Goal: Task Accomplishment & Management: Use online tool/utility

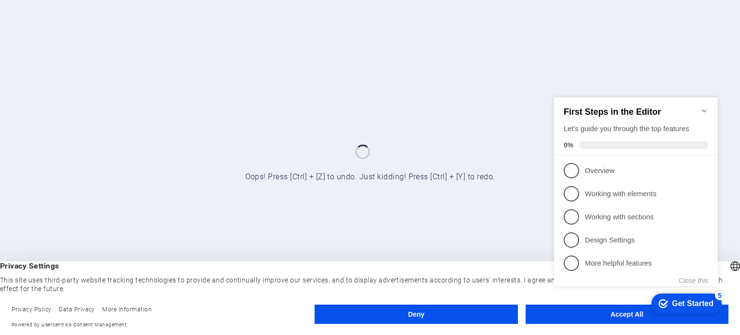
click at [702, 107] on icon "Minimize checklist" at bounding box center [705, 111] width 8 height 8
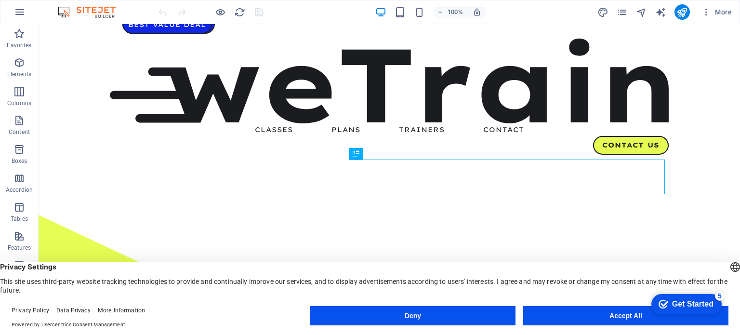
click at [556, 320] on button "Accept All" at bounding box center [625, 315] width 205 height 19
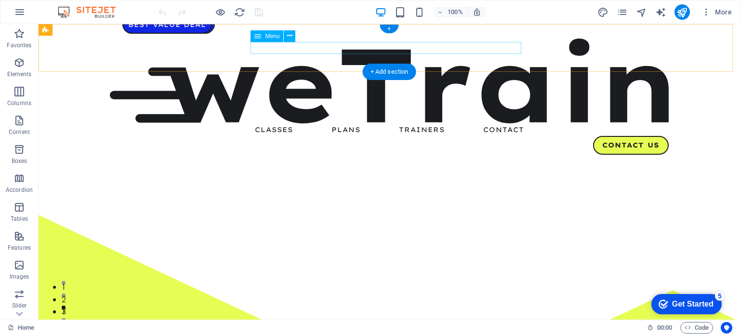
click at [276, 123] on nav "Classes Plans Trainers Contact" at bounding box center [389, 129] width 559 height 13
click at [272, 123] on nav "Classes Plans Trainers Contact" at bounding box center [389, 129] width 559 height 13
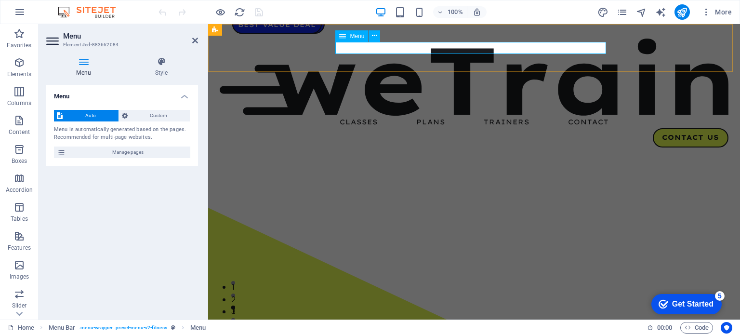
click at [349, 116] on nav "Classes Plans Trainers Contact" at bounding box center [474, 122] width 509 height 13
click at [363, 116] on nav "Classes Plans Trainers Contact" at bounding box center [474, 122] width 509 height 13
click at [411, 116] on nav "Classes Plans Trainers Contact" at bounding box center [474, 122] width 509 height 13
click at [434, 116] on nav "Classes Plans Trainers Contact" at bounding box center [474, 122] width 509 height 13
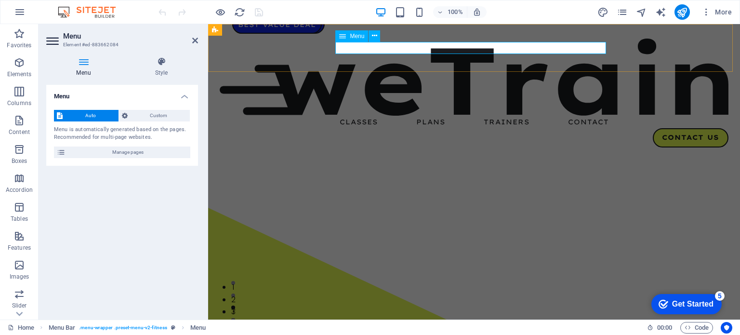
click at [434, 116] on nav "Classes Plans Trainers Contact" at bounding box center [474, 122] width 509 height 13
click at [166, 119] on span "Custom" at bounding box center [159, 116] width 57 height 12
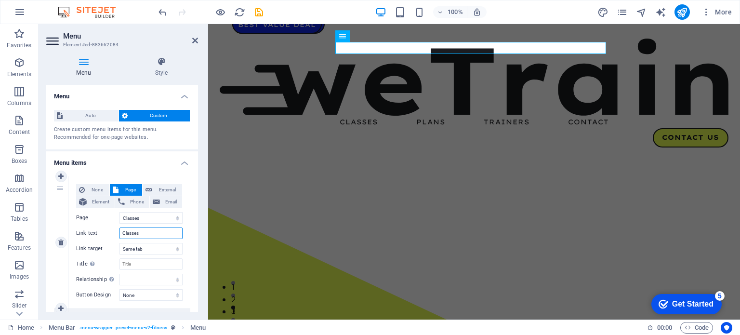
click at [139, 234] on input "Classes" at bounding box center [151, 233] width 63 height 12
type input "j"
type input "未"
select select
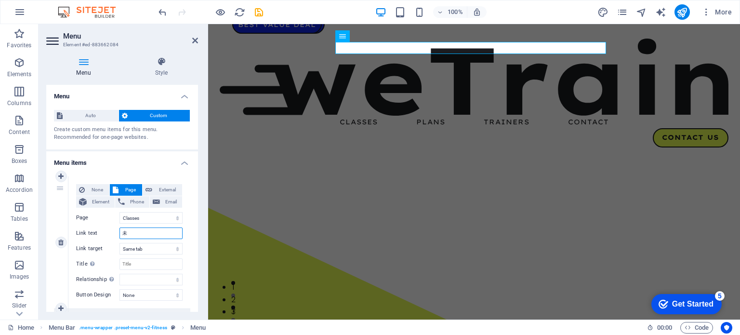
select select
type input "案乞"
select select
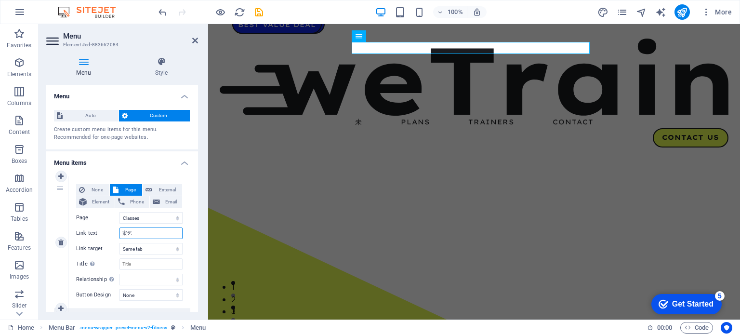
select select
type input "案例"
select select
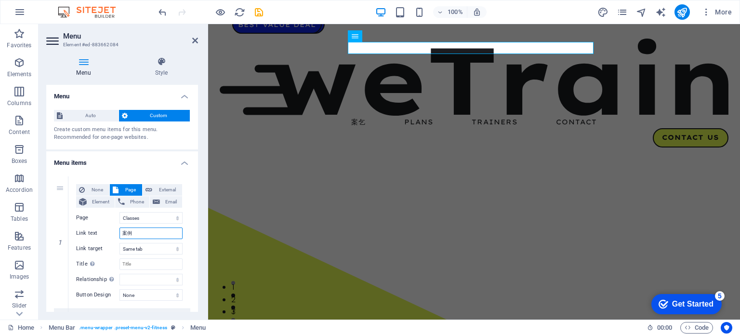
select select
type input "案例"
click at [414, 116] on nav "案例 Plans Trainers Contact" at bounding box center [474, 122] width 509 height 13
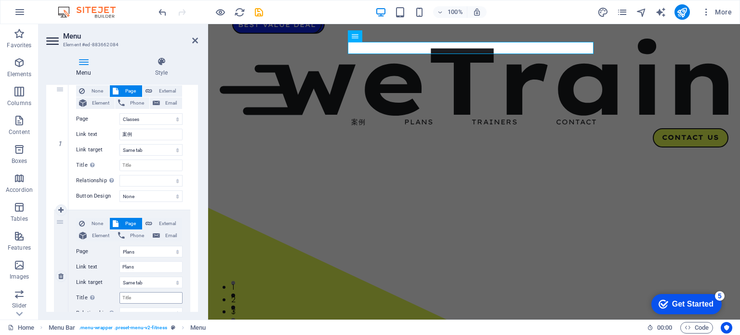
scroll to position [145, 0]
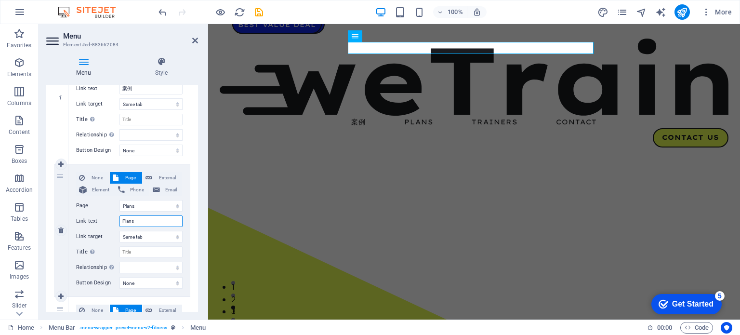
drag, startPoint x: 139, startPoint y: 222, endPoint x: 90, endPoint y: 216, distance: 49.5
click at [111, 222] on div "Link text Plans" at bounding box center [129, 221] width 107 height 12
type input "is"
select select
type input "i"
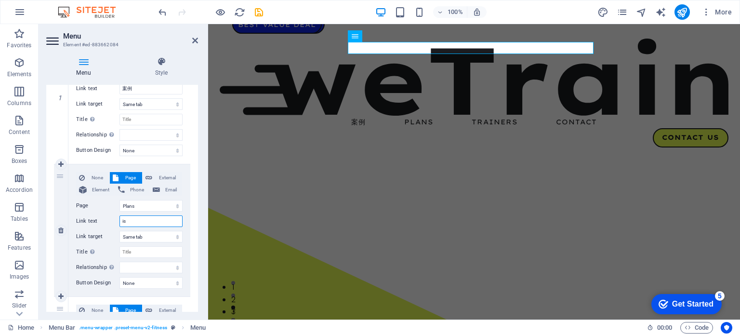
select select
type input "i"
type input "成"
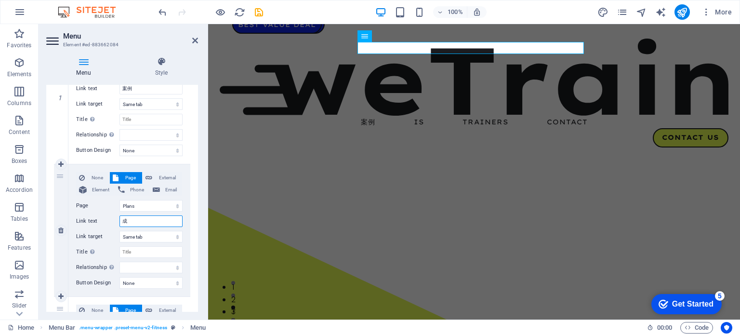
select select
type input "方未"
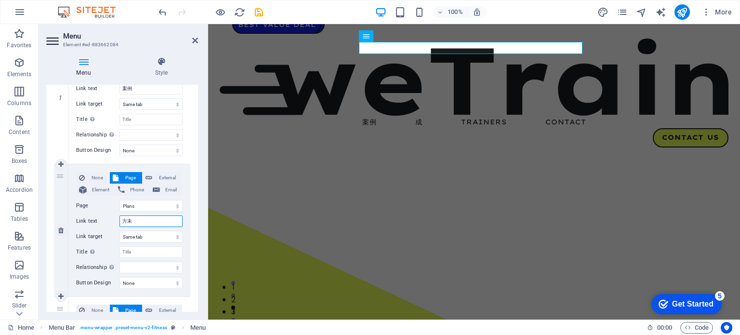
select select
type input "方案"
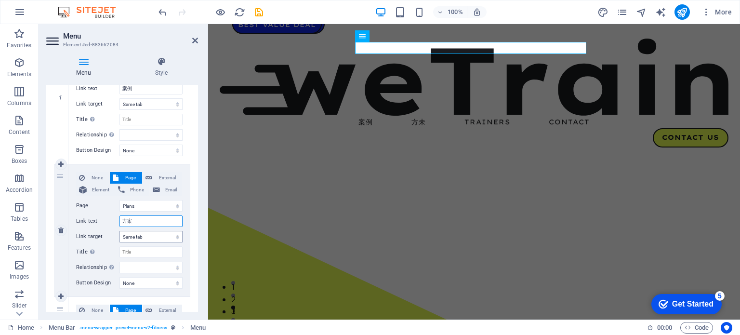
select select
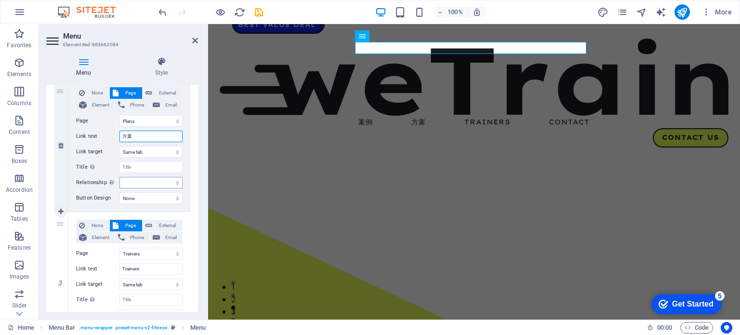
scroll to position [241, 0]
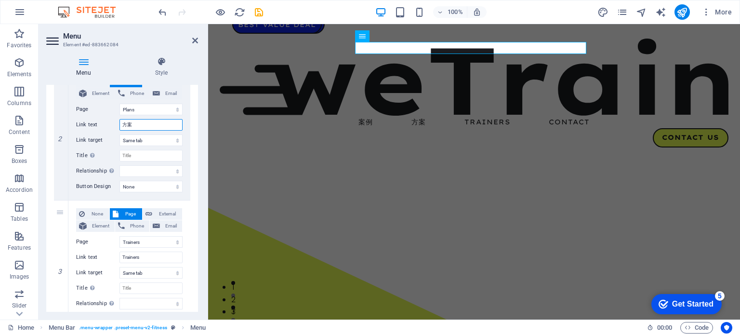
type input "方案"
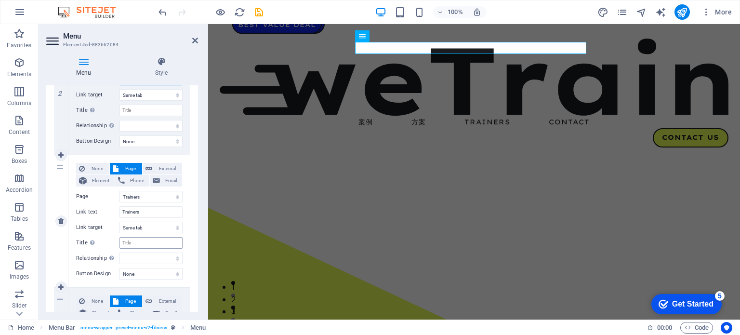
scroll to position [289, 0]
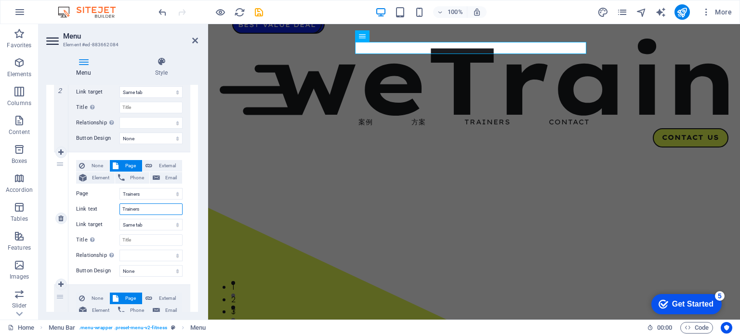
click at [143, 207] on input "Trainers" at bounding box center [151, 209] width 63 height 12
type input "昇"
select select
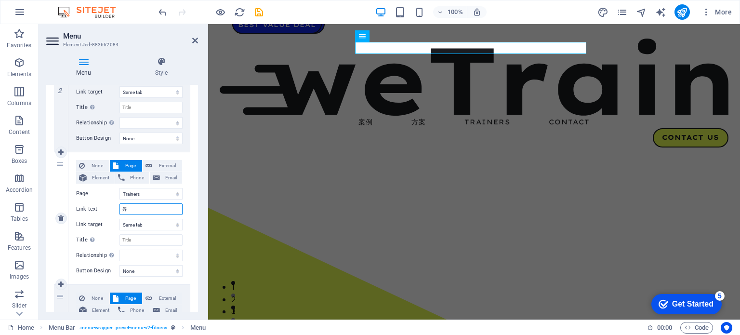
select select
type input "[PERSON_NAME]"
select select
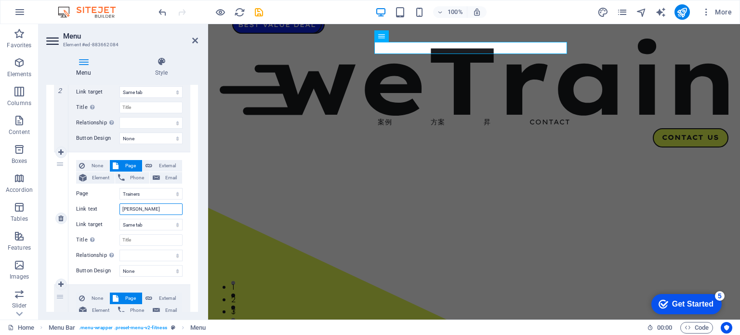
select select
type input "關於凡"
select select
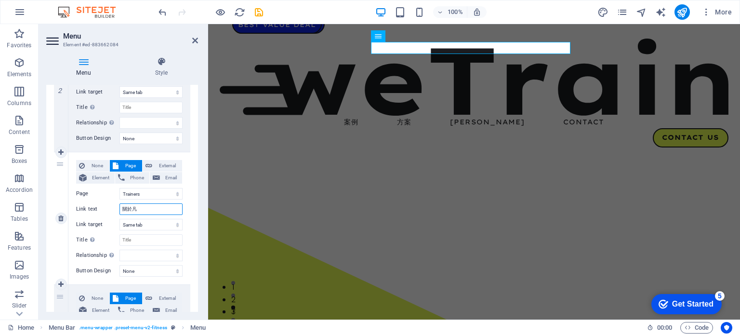
select select
type input "關於我"
select select
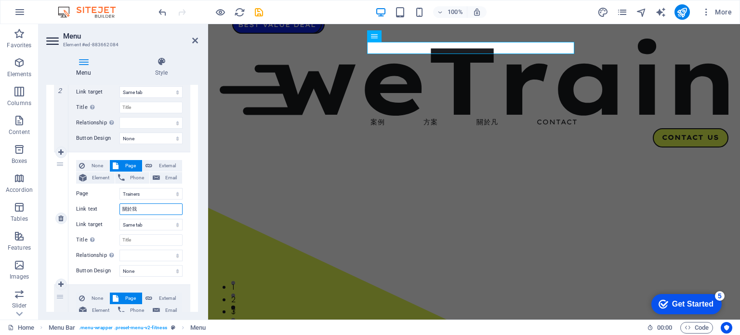
select select
type input "關於凡"
select select
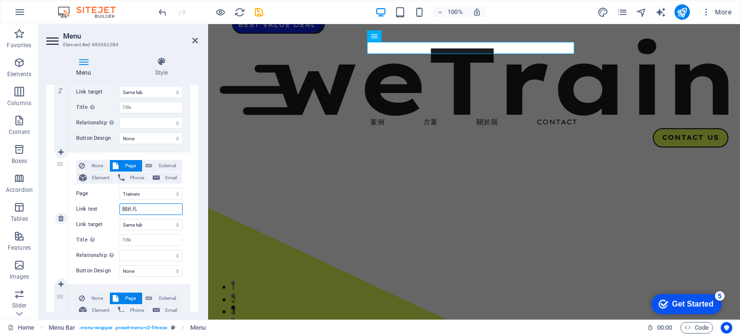
select select
type input "關於我們"
select select
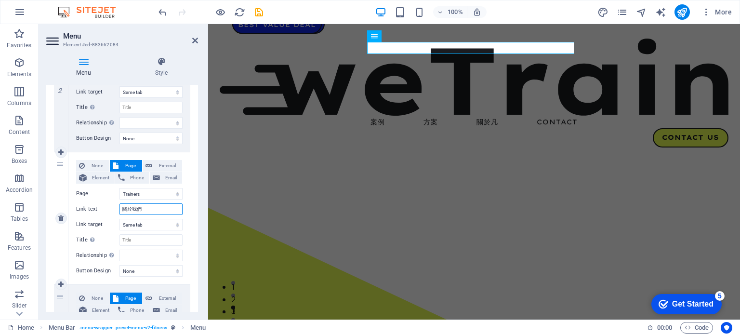
select select
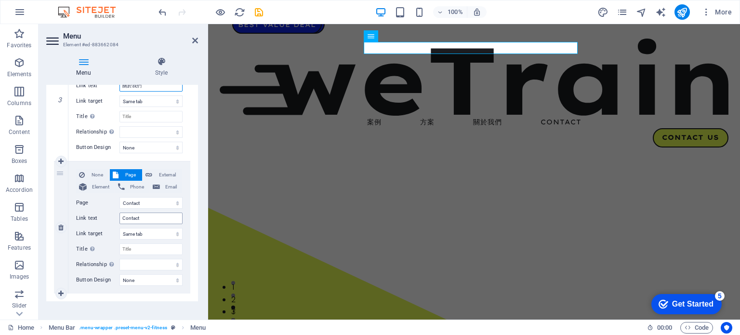
scroll to position [420, 0]
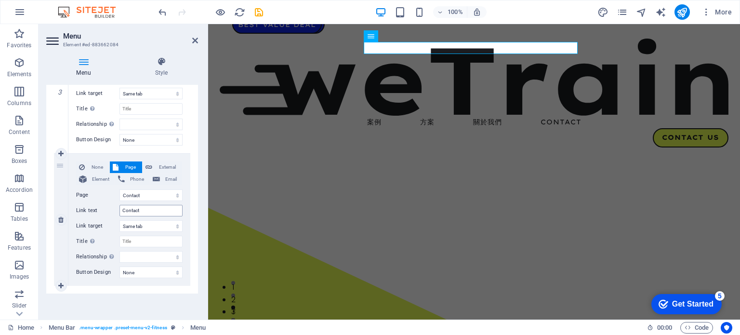
type input "關於我們"
click at [140, 208] on input "Contact" at bounding box center [151, 211] width 63 height 12
paste input "關於我們"
type input "關於我們"
select select
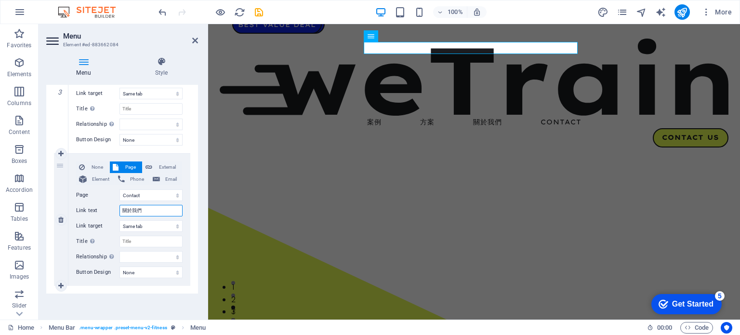
select select
type input "匠我們"
select select
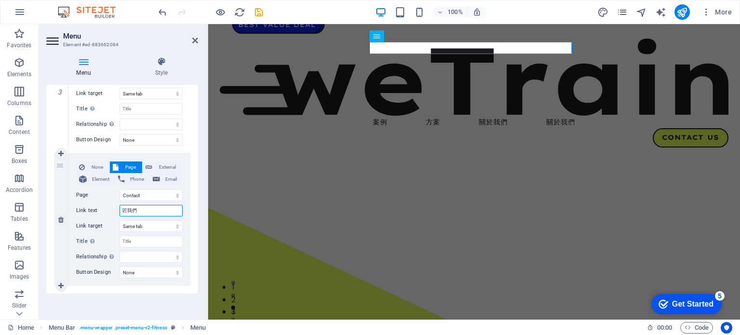
select select
type input "屏我們"
select select
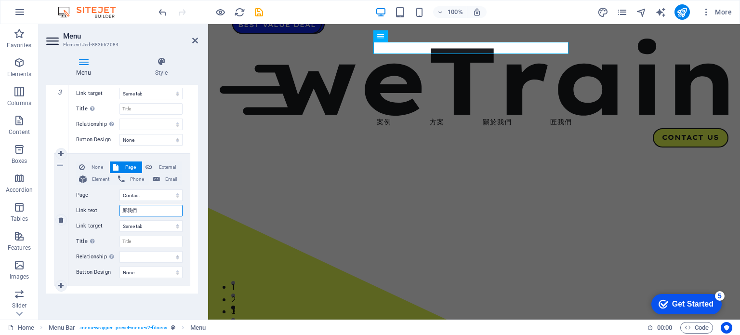
select select
type input "聯我們"
select select
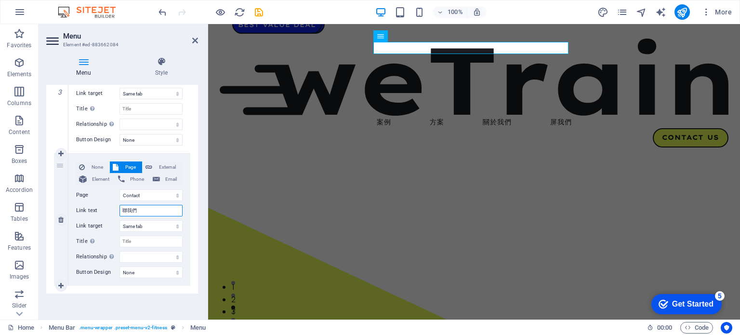
select select
type input "聯絡我們"
select select
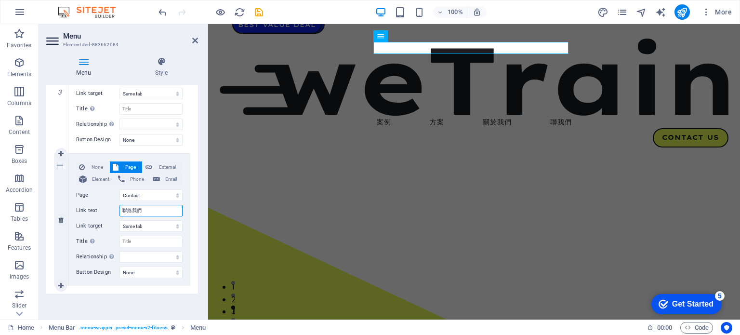
select select
type input "聯絡我們"
click at [552, 116] on nav "案例 方案 關於我們 聯絡我們" at bounding box center [474, 122] width 509 height 13
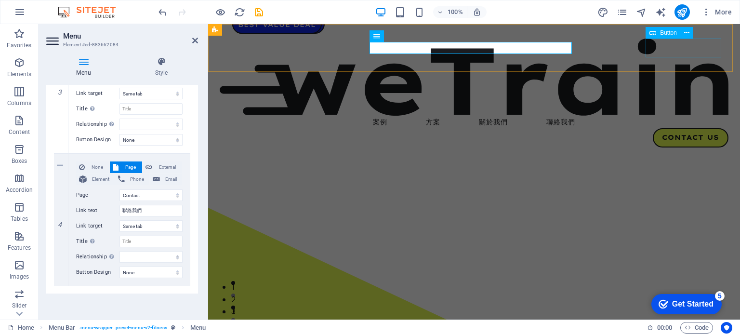
click at [676, 128] on div "Contact Us" at bounding box center [474, 137] width 509 height 19
click at [677, 128] on div "Contact Us" at bounding box center [474, 137] width 509 height 19
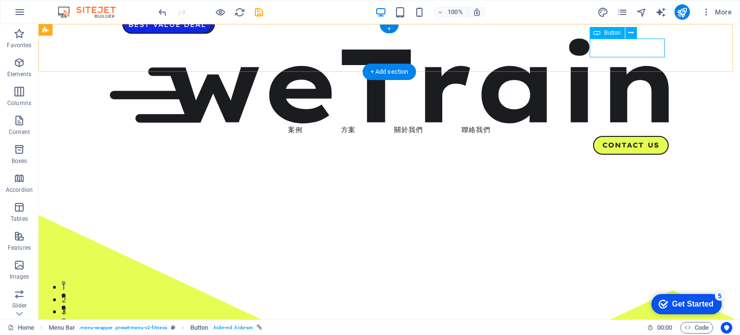
click at [610, 136] on div "Contact Us" at bounding box center [389, 145] width 559 height 19
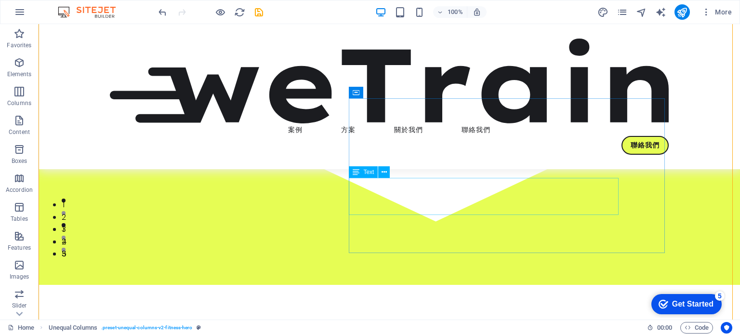
scroll to position [96, 0]
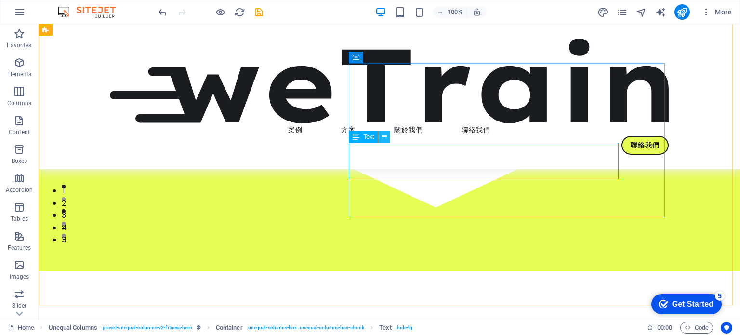
click at [387, 135] on icon at bounding box center [384, 137] width 5 height 10
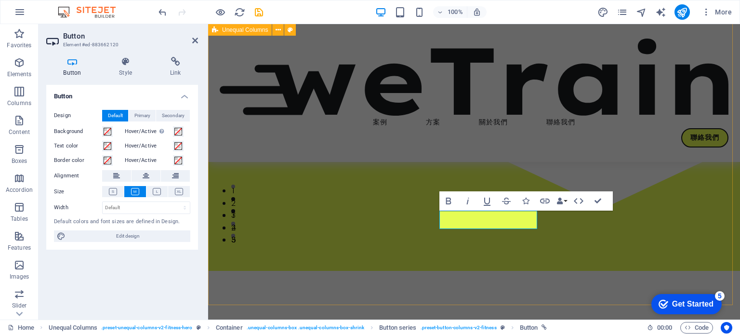
scroll to position [73, 0]
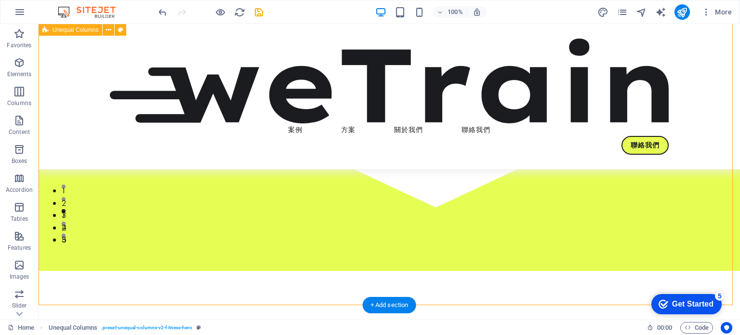
select select "pyramids"
select select "vh"
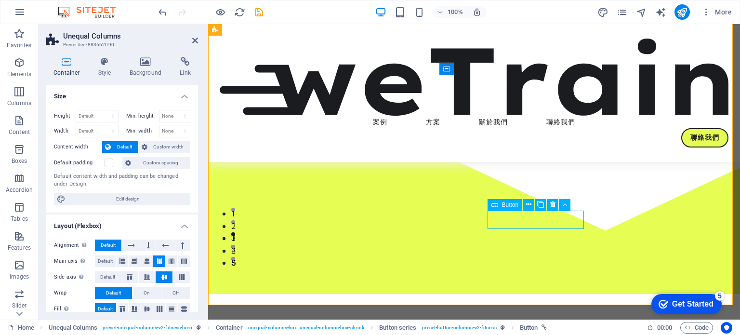
select select "px"
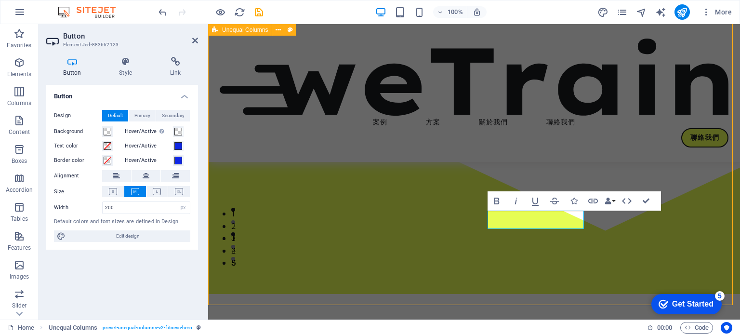
scroll to position [85, 0]
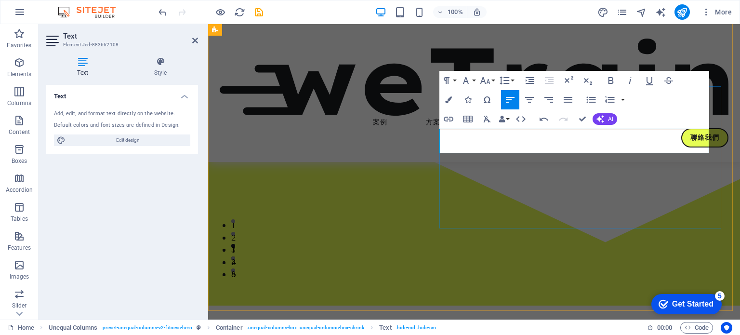
scroll to position [67, 0]
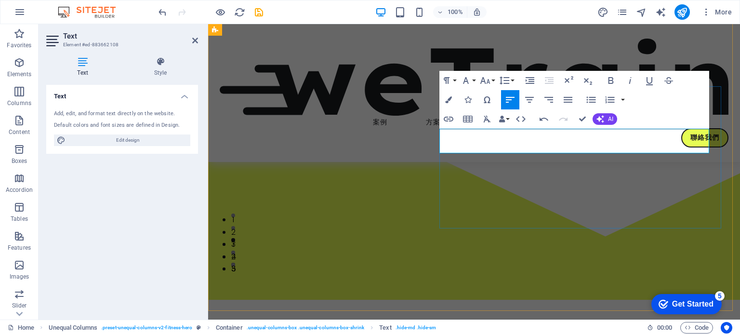
drag, startPoint x: 642, startPoint y: 138, endPoint x: 661, endPoint y: 144, distance: 20.1
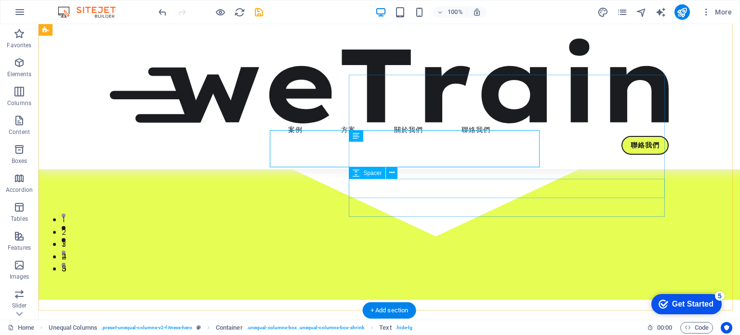
scroll to position [91, 0]
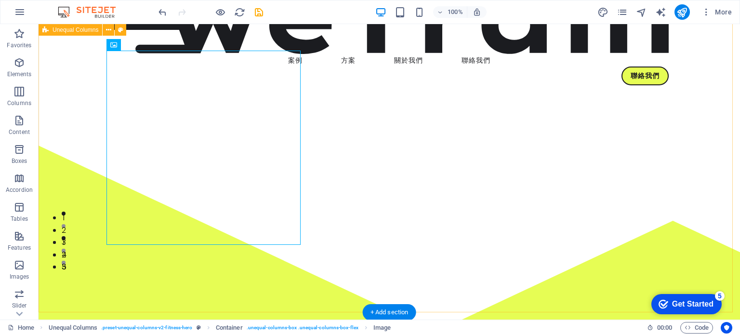
scroll to position [96, 0]
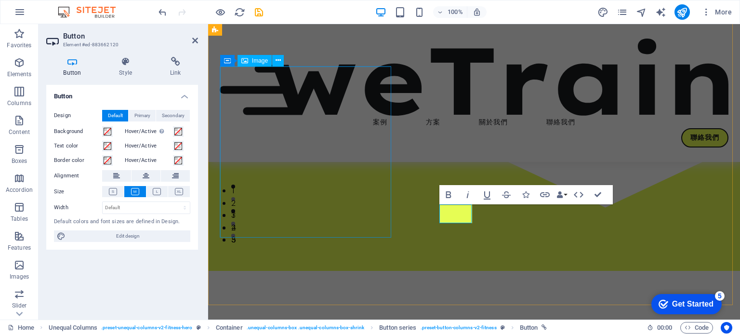
scroll to position [73, 0]
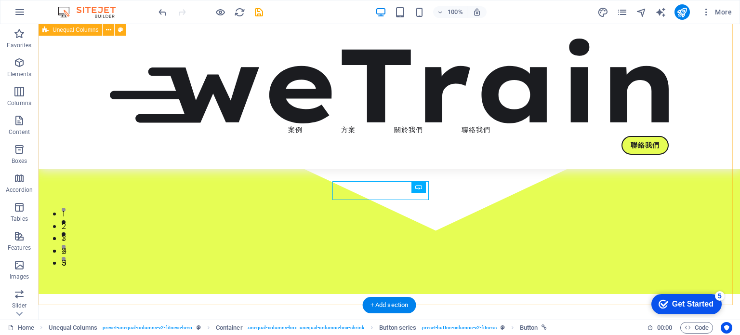
scroll to position [96, 0]
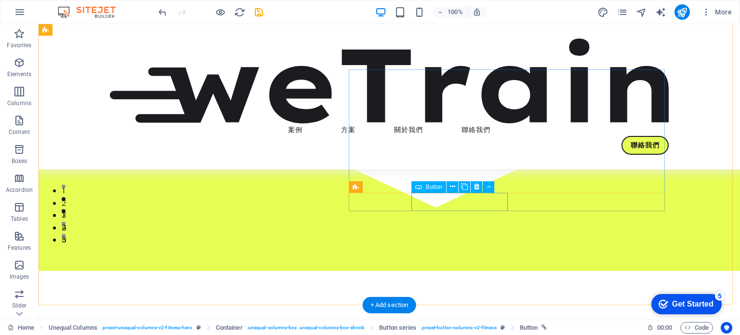
click at [452, 185] on icon at bounding box center [452, 187] width 5 height 10
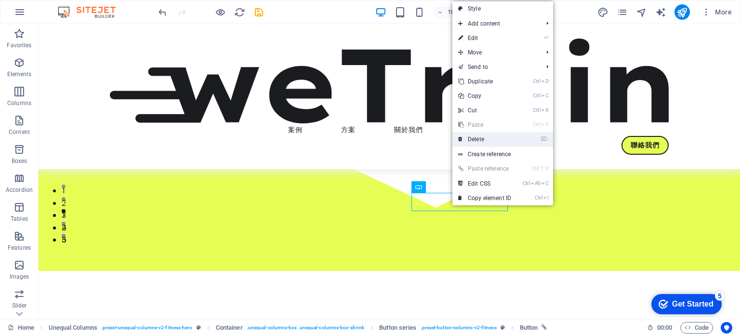
click at [479, 138] on link "⌦ Delete" at bounding box center [485, 139] width 65 height 14
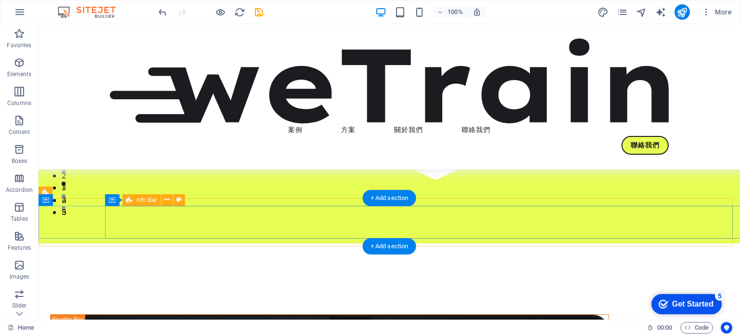
scroll to position [241, 0]
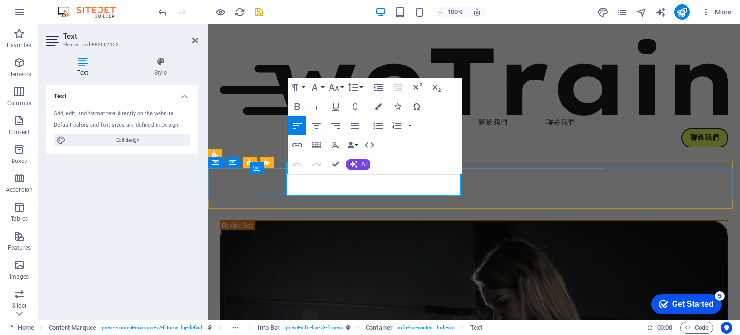
scroll to position [216, 0]
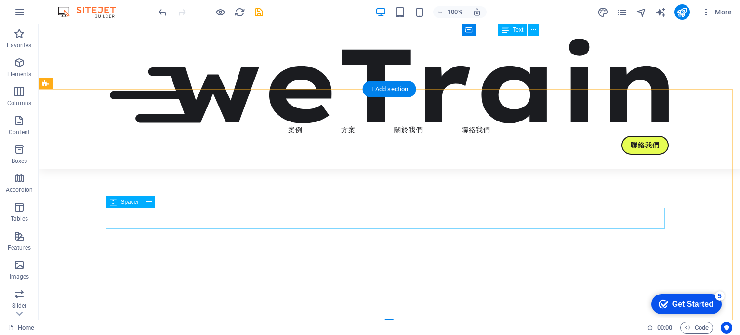
scroll to position [2562, 0]
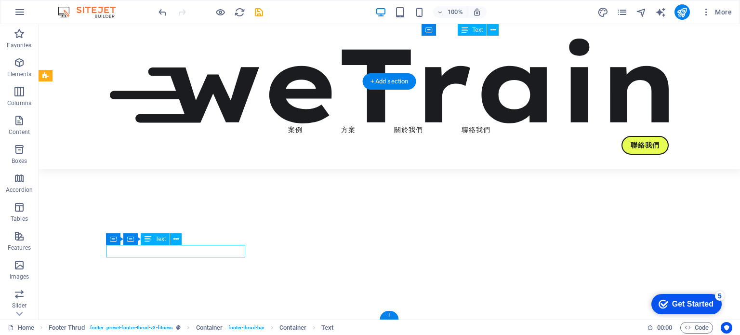
scroll to position [2520, 0]
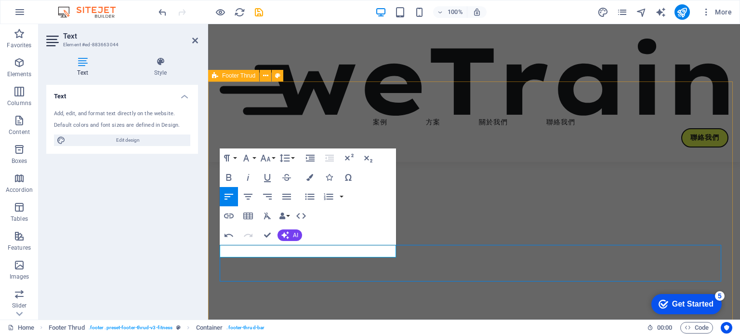
scroll to position [2562, 0]
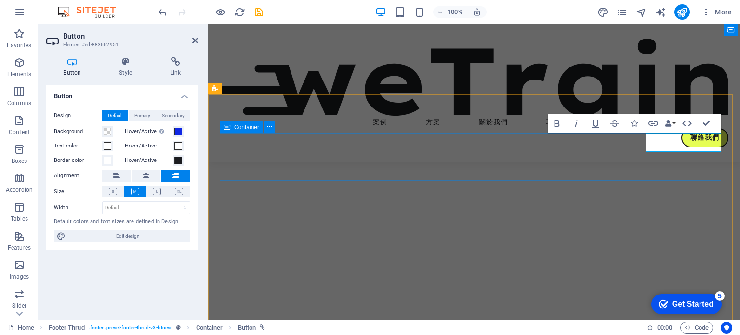
scroll to position [2507, 0]
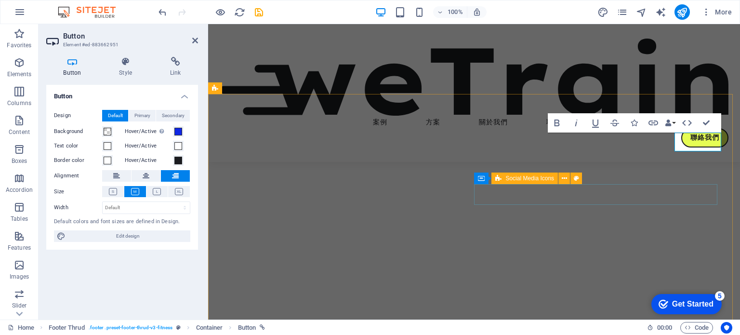
drag, startPoint x: 512, startPoint y: 200, endPoint x: 680, endPoint y: 201, distance: 167.7
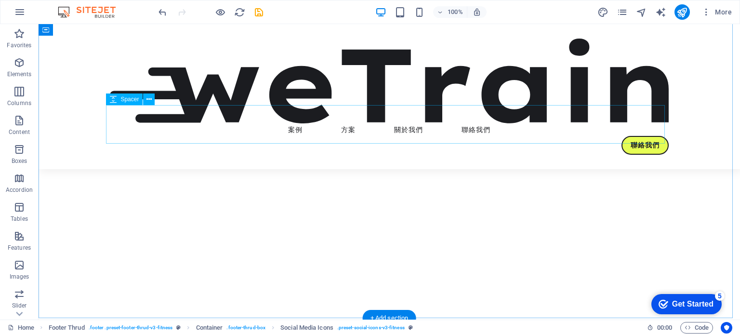
scroll to position [2308, 0]
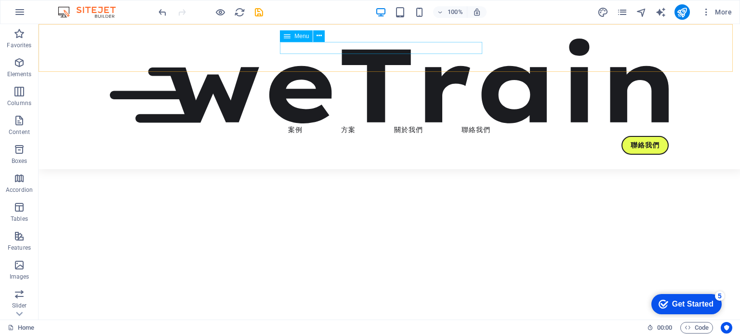
click at [292, 123] on nav "案例 方案 關於我們 聯絡我們" at bounding box center [389, 129] width 559 height 13
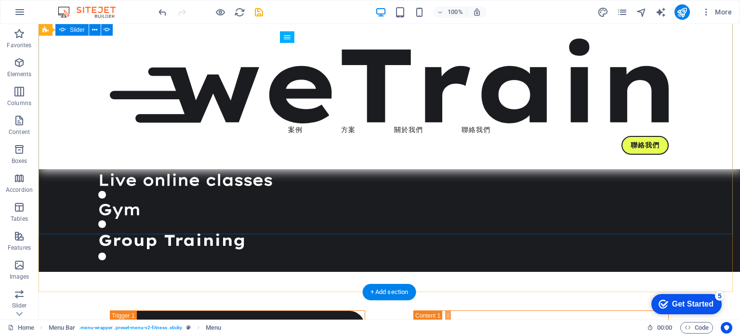
scroll to position [1151, 0]
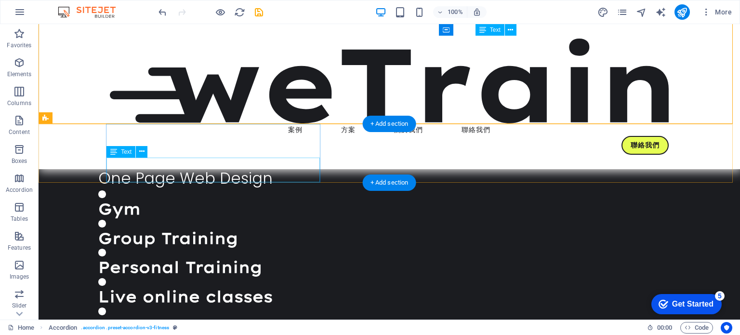
scroll to position [1007, 0]
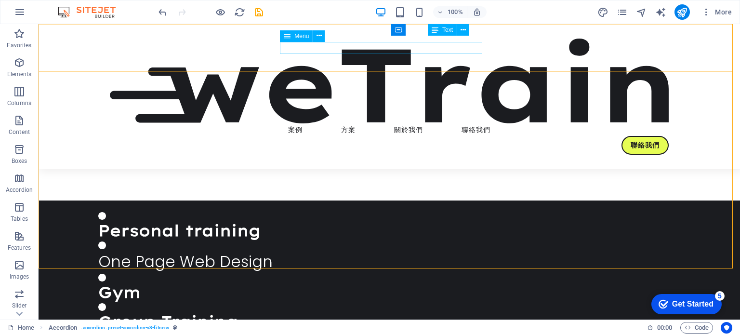
click at [341, 123] on nav "案例 方案 關於我們 聯絡我們" at bounding box center [389, 129] width 559 height 13
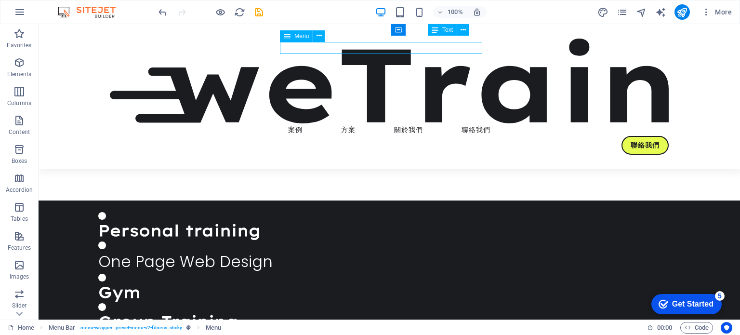
click at [341, 123] on nav "案例 方案 關於我們 聯絡我們" at bounding box center [389, 129] width 559 height 13
select select "1"
select select
select select "2"
select select
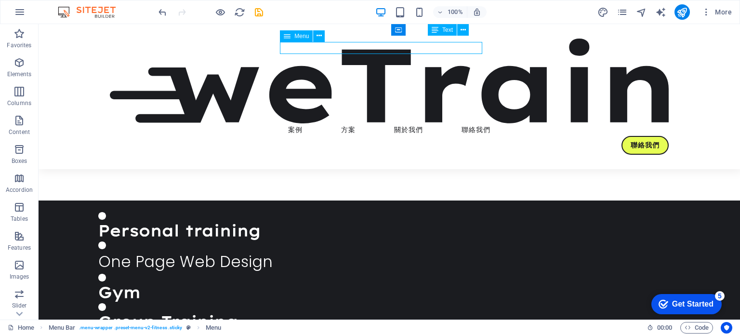
select select "3"
select select
select select "4"
select select
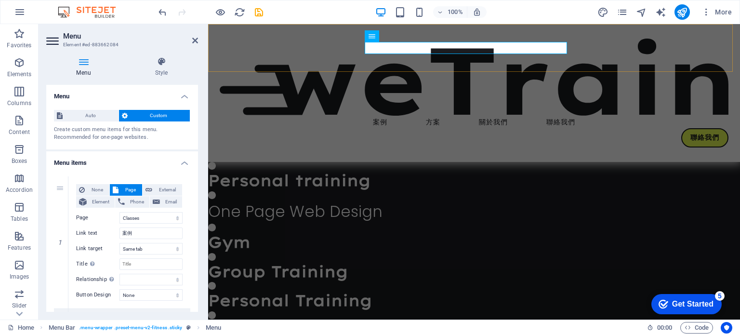
scroll to position [984, 0]
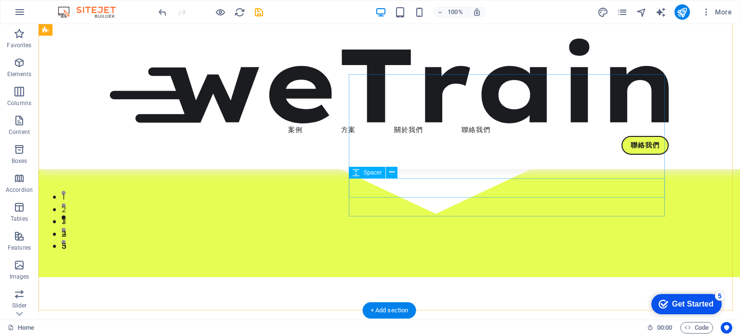
scroll to position [0, 0]
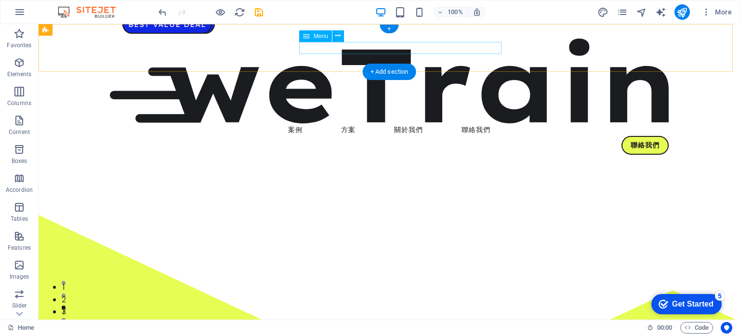
click at [489, 123] on nav "案例 方案 關於我們 聯絡我們" at bounding box center [389, 129] width 559 height 13
select select "1"
select select
select select "2"
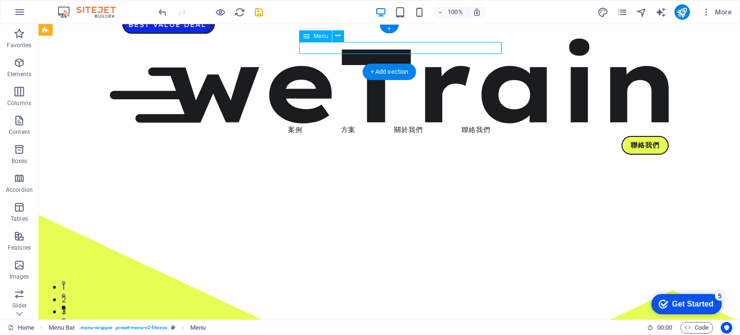
select select
select select "3"
select select
select select "4"
select select
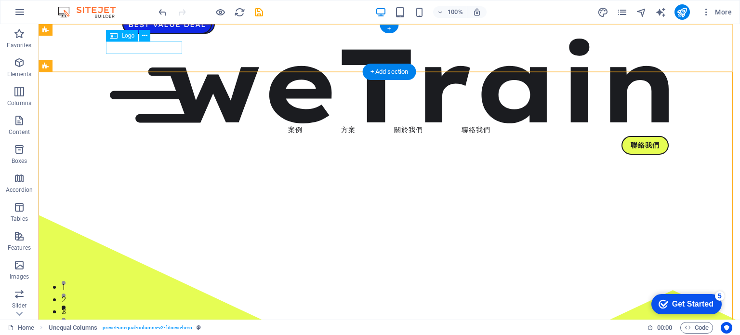
click at [157, 50] on div at bounding box center [389, 81] width 559 height 85
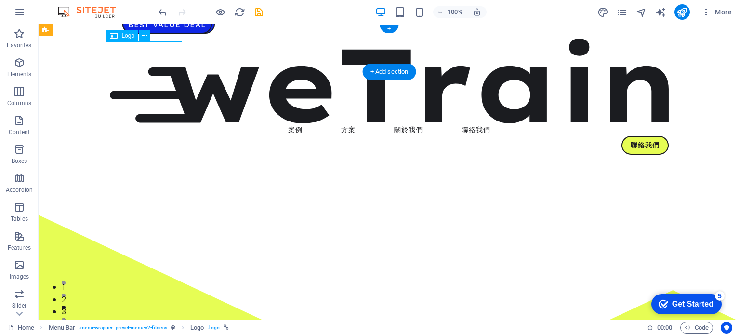
click at [157, 50] on div at bounding box center [389, 81] width 559 height 85
select select "%"
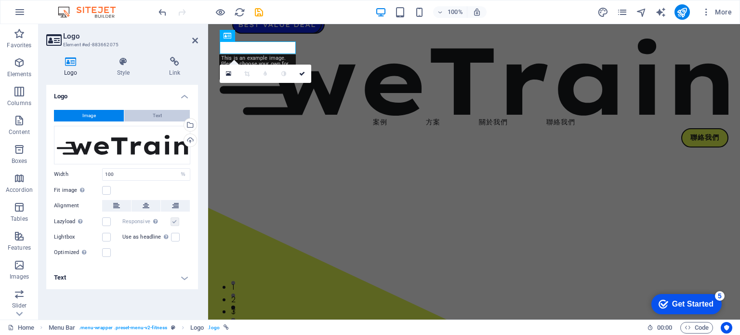
click at [157, 111] on span "Text" at bounding box center [157, 116] width 9 height 12
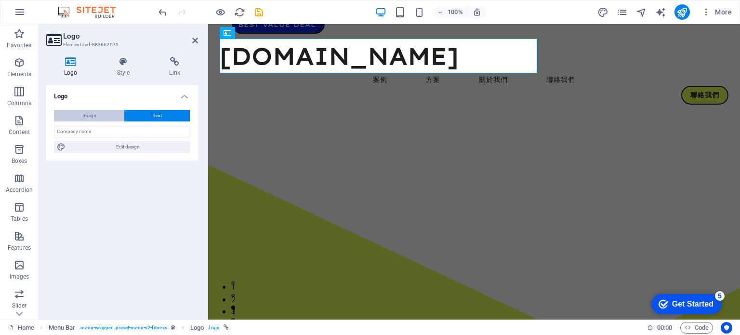
click at [80, 112] on button "Image" at bounding box center [89, 116] width 70 height 12
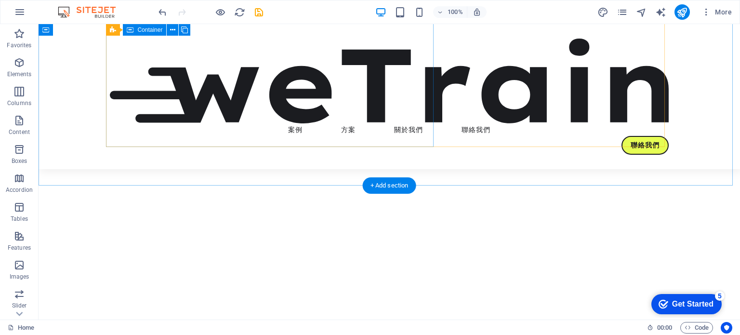
scroll to position [2361, 0]
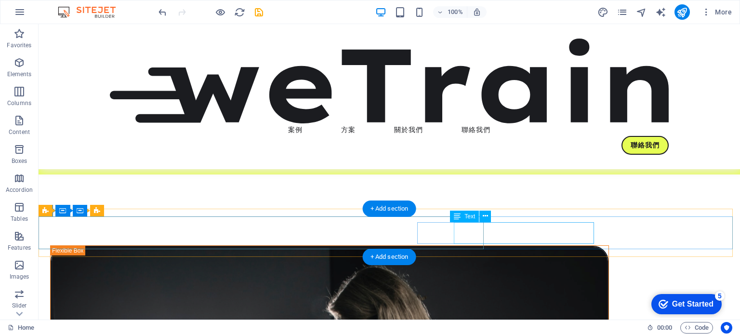
scroll to position [0, 0]
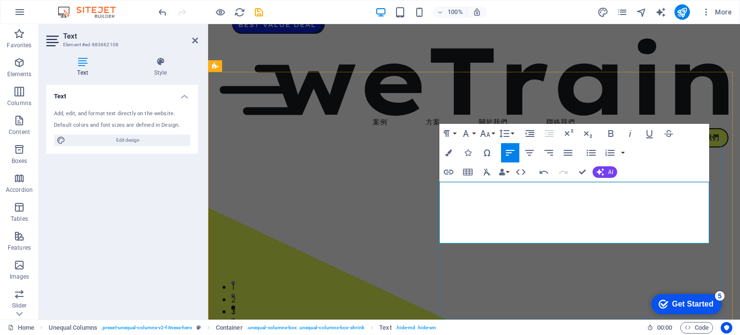
drag, startPoint x: 532, startPoint y: 216, endPoint x: 606, endPoint y: 214, distance: 73.7
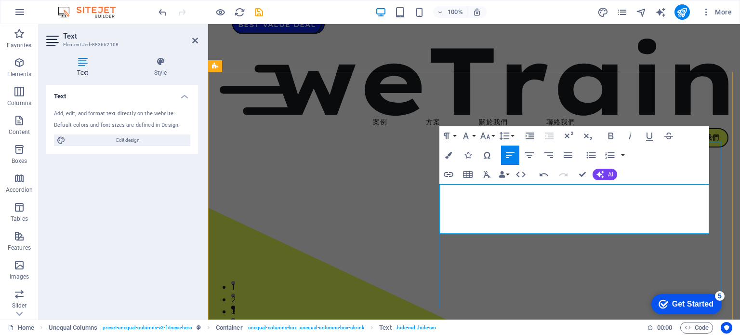
copy p "，"
drag, startPoint x: 513, startPoint y: 190, endPoint x: 440, endPoint y: 188, distance: 73.3
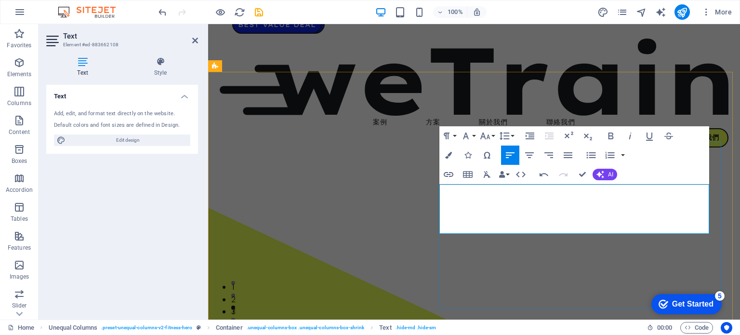
copy p "融合視覺藝術與功能性"
drag, startPoint x: 537, startPoint y: 215, endPoint x: 542, endPoint y: 220, distance: 6.5
drag, startPoint x: 524, startPoint y: 191, endPoint x: 623, endPoint y: 186, distance: 98.5
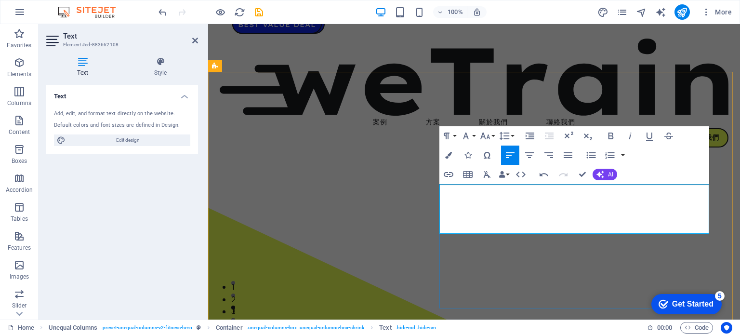
drag, startPoint x: 519, startPoint y: 191, endPoint x: 623, endPoint y: 187, distance: 104.2
copy p "，打造一個高效的品牌展示平台"
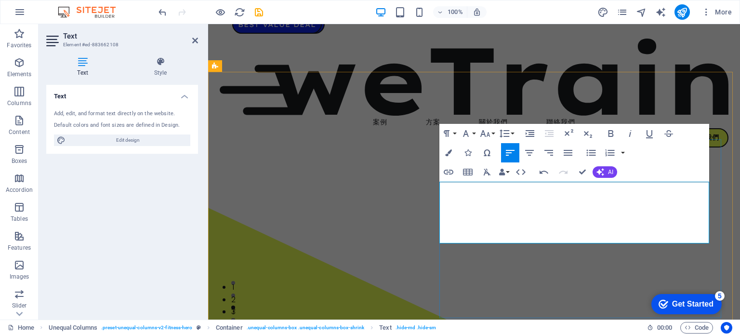
drag, startPoint x: 486, startPoint y: 225, endPoint x: 603, endPoint y: 225, distance: 117.1
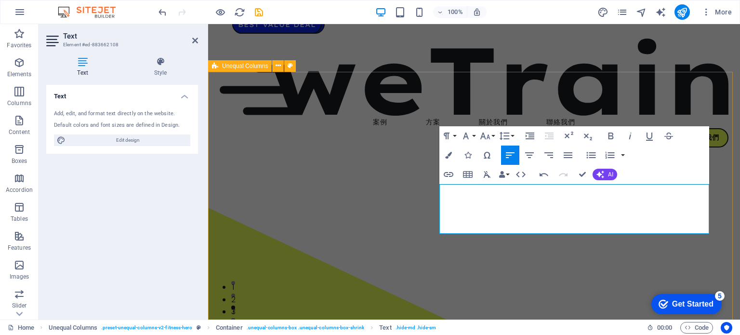
drag, startPoint x: 443, startPoint y: 193, endPoint x: 433, endPoint y: 190, distance: 10.5
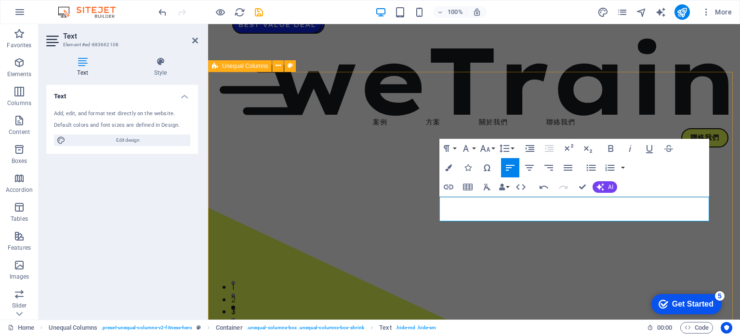
copy p "一頁式網頁設計，融合視覺藝術與功能性集中在單一頁面上，打造一個高效的品牌展示平台。適合快速傳遞信息並改善用戶體驗的企業。"
drag, startPoint x: 503, startPoint y: 213, endPoint x: 512, endPoint y: 215, distance: 8.8
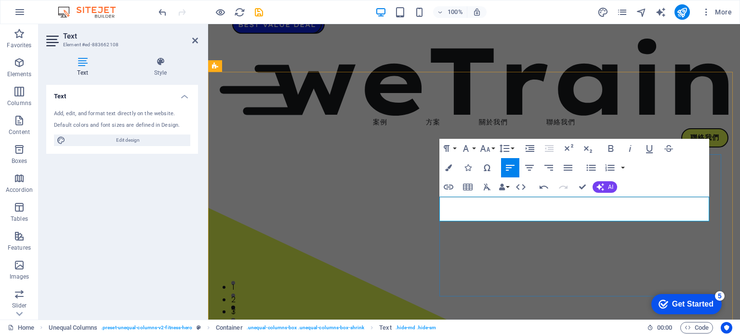
drag, startPoint x: 573, startPoint y: 215, endPoint x: 625, endPoint y: 212, distance: 52.2
drag, startPoint x: 554, startPoint y: 215, endPoint x: 568, endPoint y: 213, distance: 14.6
drag, startPoint x: 503, startPoint y: 200, endPoint x: 440, endPoint y: 199, distance: 62.7
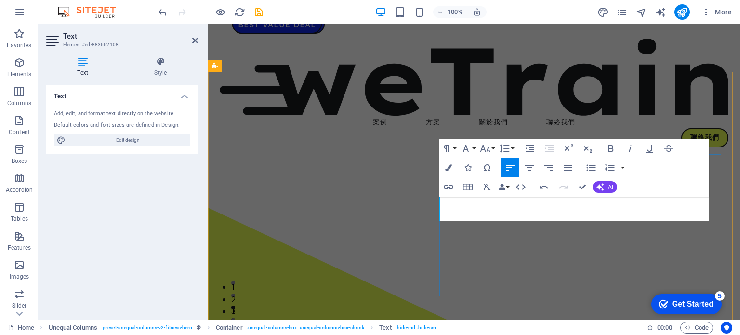
drag, startPoint x: 551, startPoint y: 214, endPoint x: 572, endPoint y: 221, distance: 21.8
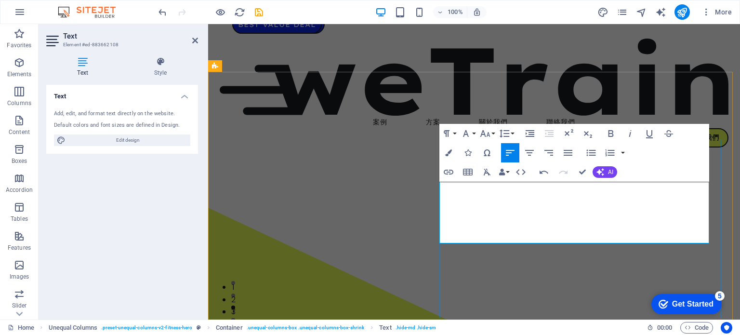
drag, startPoint x: 636, startPoint y: 201, endPoint x: 440, endPoint y: 192, distance: 195.9
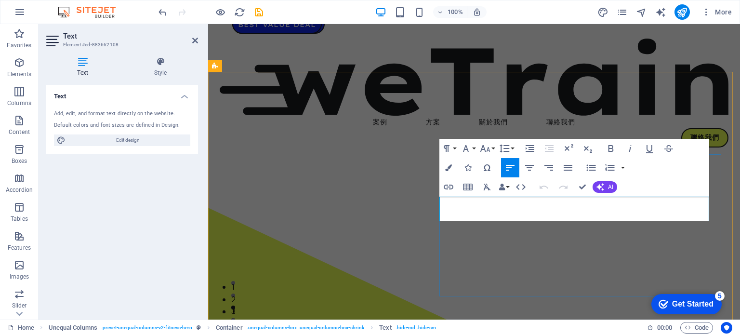
copy p "一頁式網頁設計結合視覺藝術與功能性，將所有內容集中於單一頁面，創造高效的品牌展示平台。這種設計特別適合希望迅速傳遞信息並提升用戶體驗的企業。"
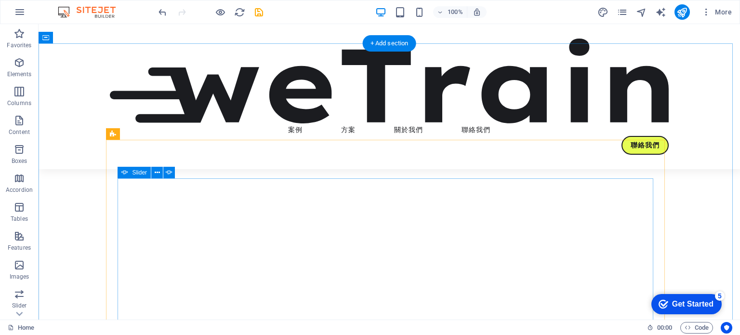
scroll to position [2334, 0]
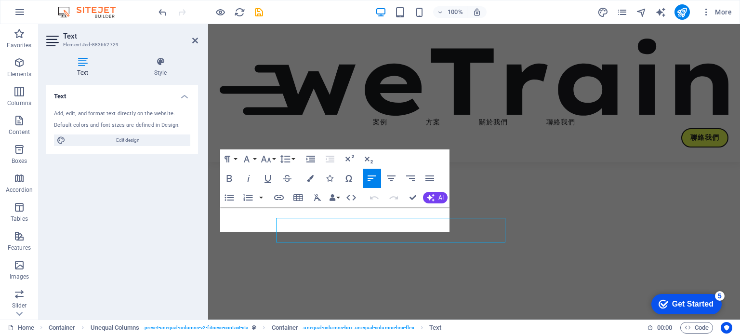
scroll to position [2292, 0]
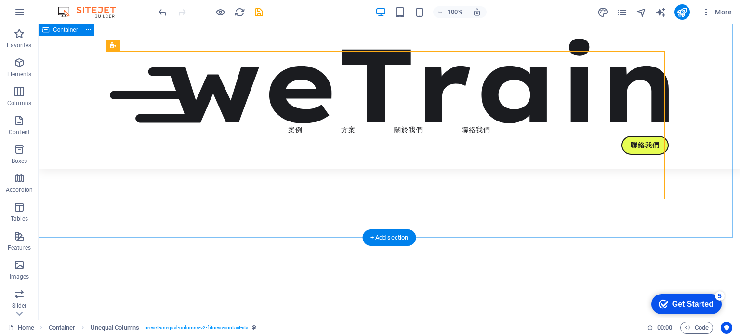
scroll to position [2527, 0]
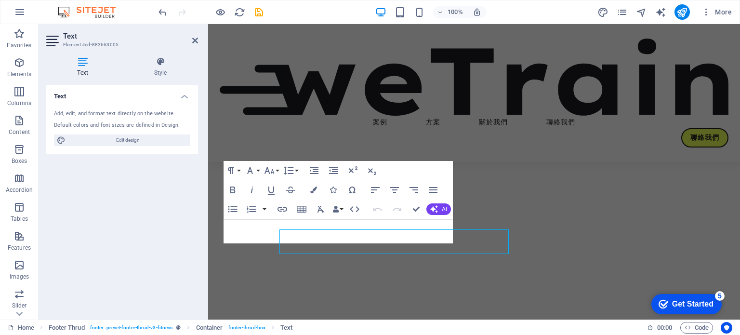
scroll to position [2485, 0]
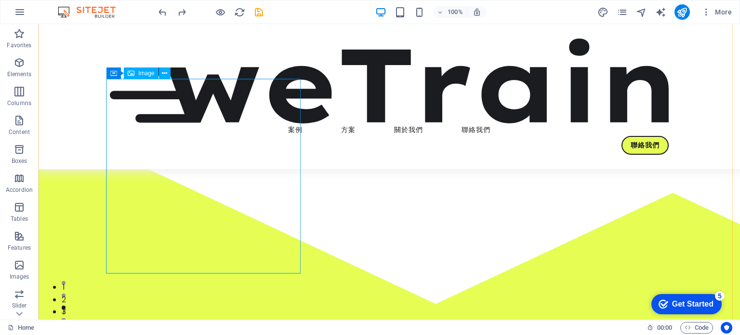
scroll to position [241, 0]
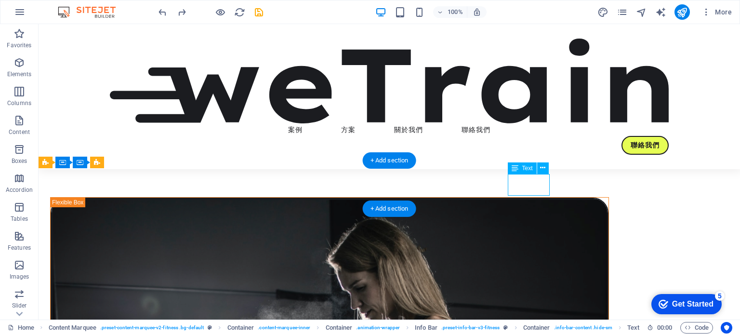
drag, startPoint x: 516, startPoint y: 186, endPoint x: 334, endPoint y: 185, distance: 181.2
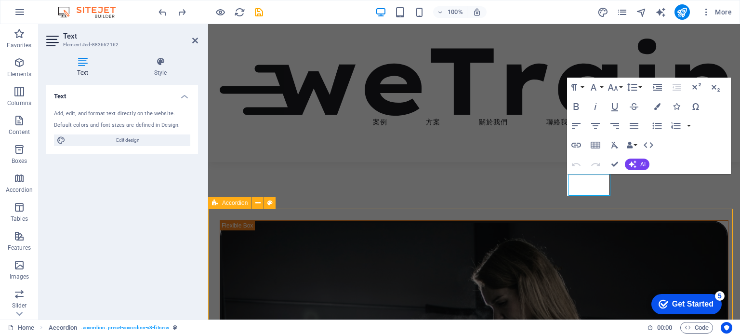
scroll to position [241, 0]
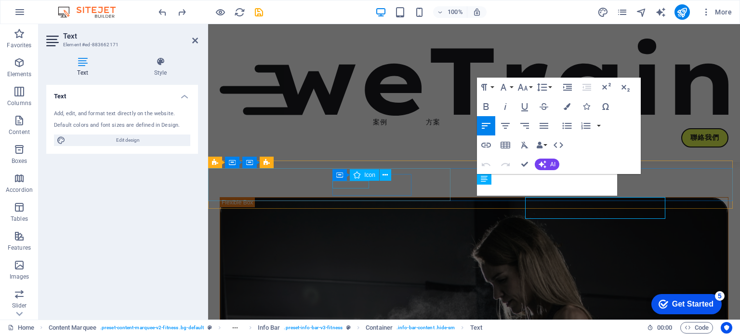
scroll to position [218, 0]
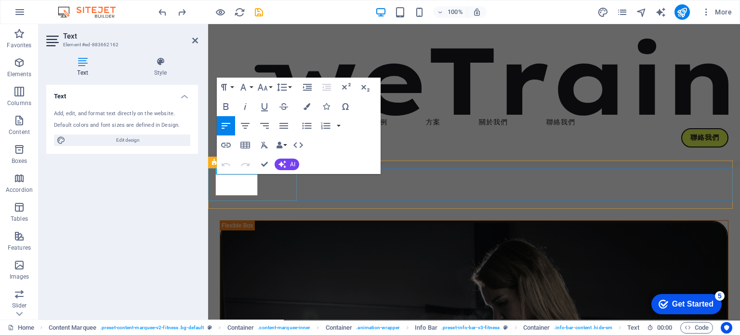
scroll to position [216, 0]
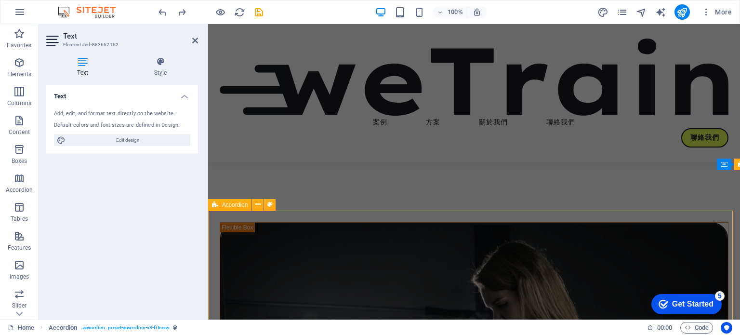
scroll to position [239, 0]
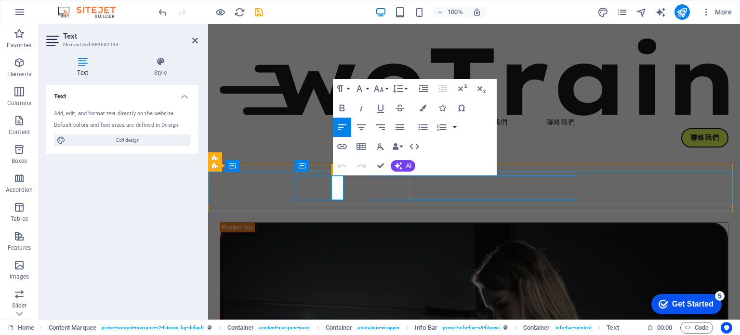
scroll to position [214, 0]
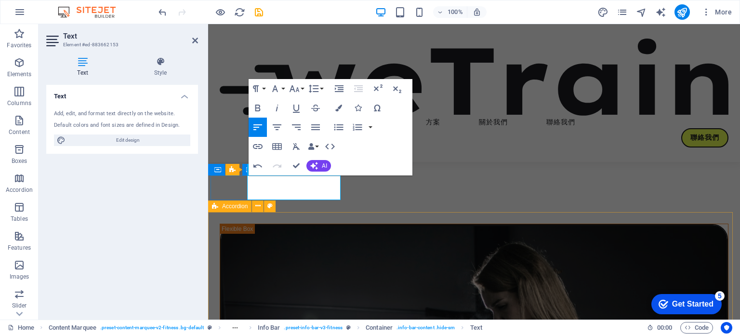
drag, startPoint x: 422, startPoint y: 217, endPoint x: 417, endPoint y: 220, distance: 5.6
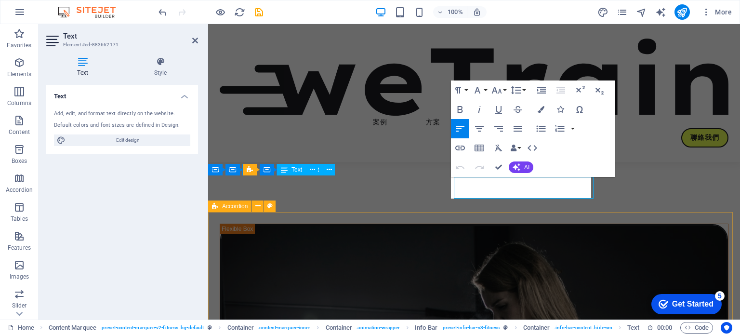
drag, startPoint x: 420, startPoint y: 226, endPoint x: 499, endPoint y: 189, distance: 86.9
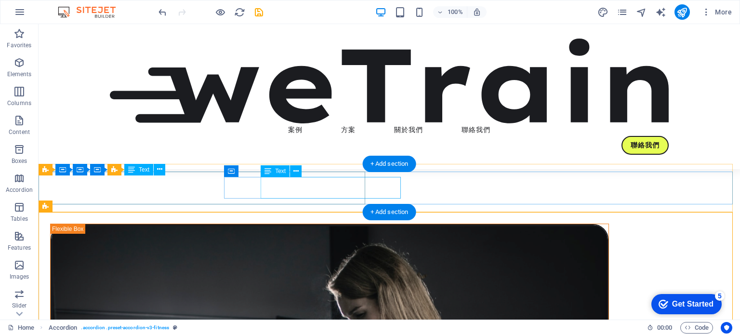
scroll to position [238, 0]
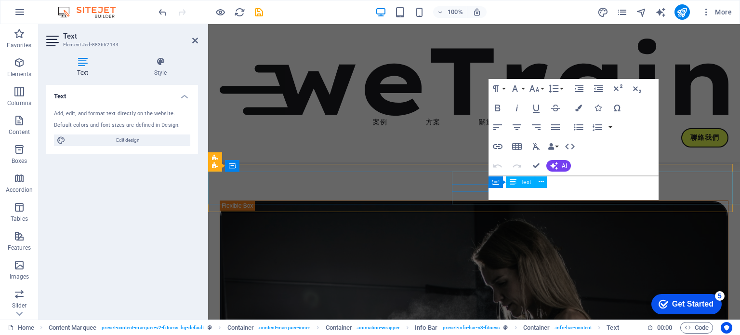
scroll to position [214, 0]
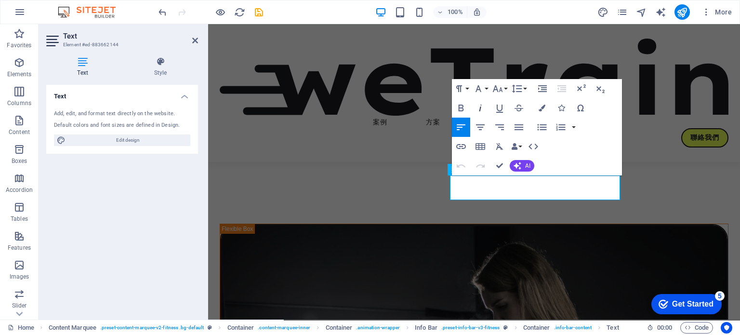
click at [466, 109] on icon "button" at bounding box center [461, 108] width 12 height 12
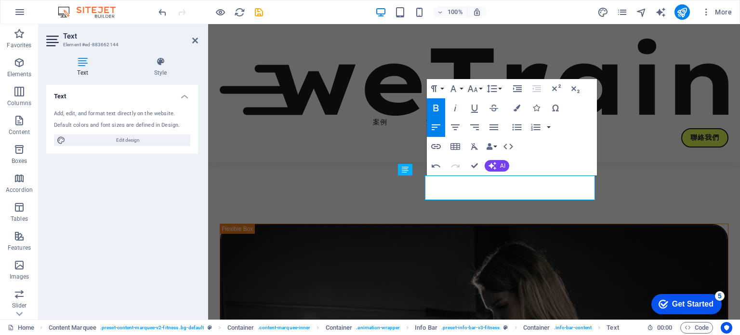
click at [436, 105] on icon "button" at bounding box center [436, 108] width 5 height 7
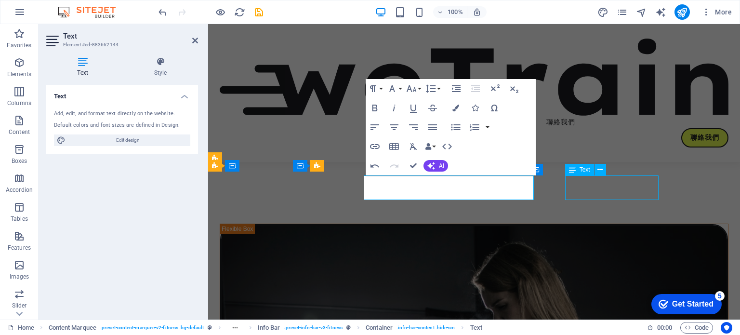
scroll to position [238, 0]
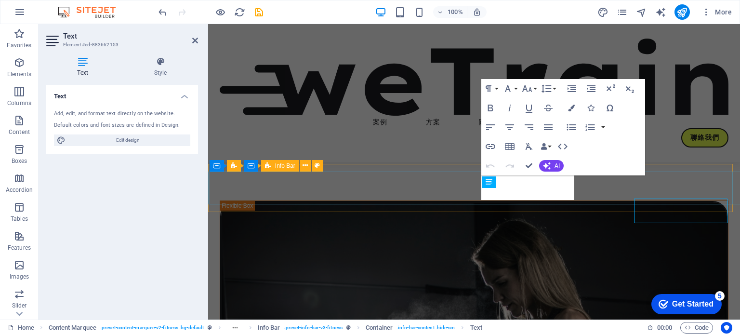
scroll to position [214, 0]
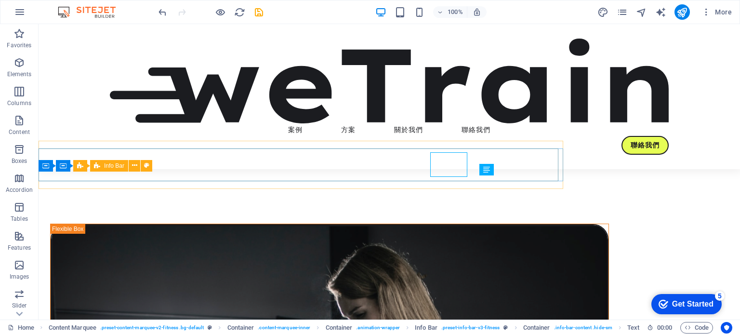
scroll to position [238, 0]
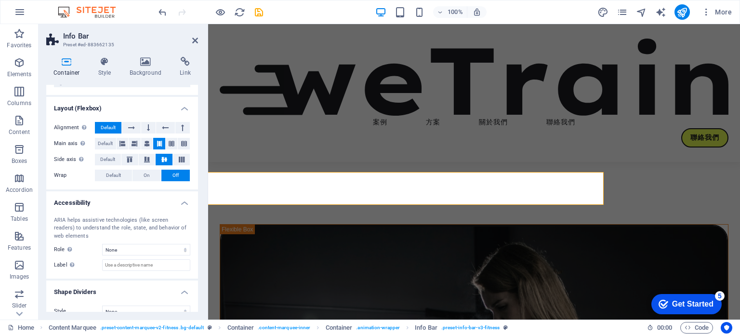
scroll to position [130, 0]
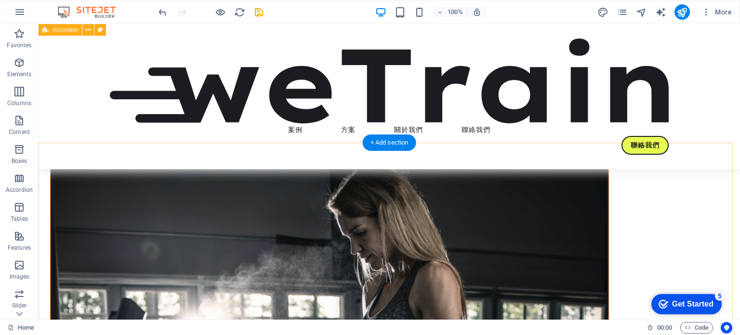
scroll to position [289, 0]
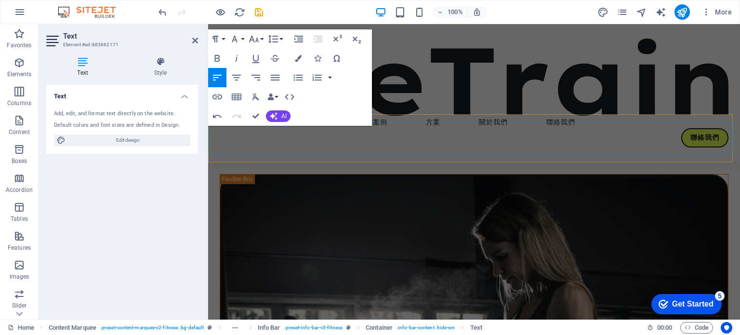
scroll to position [0, 422]
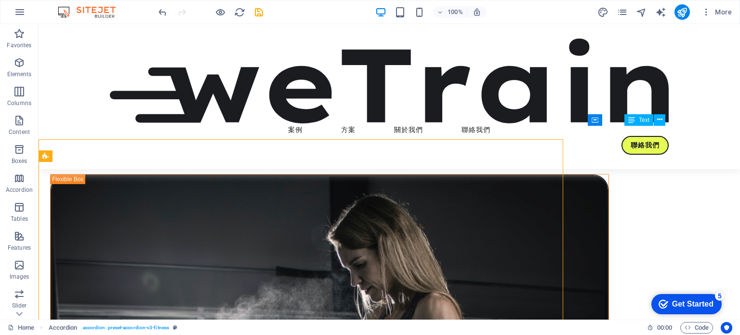
scroll to position [287, 0]
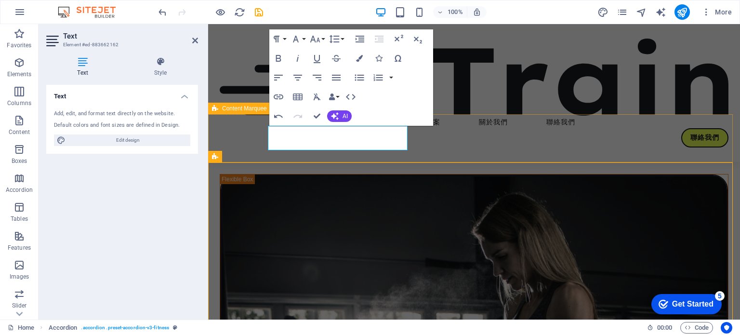
scroll to position [287, 0]
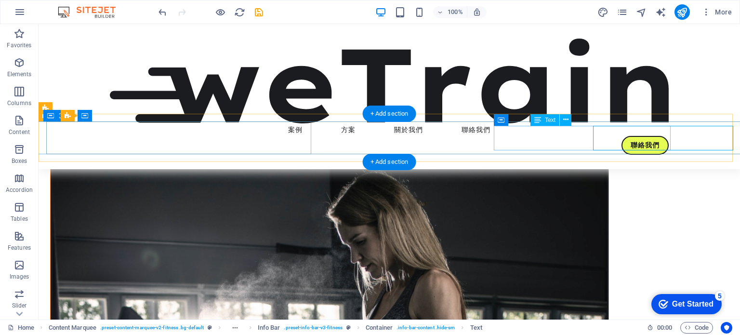
drag, startPoint x: 458, startPoint y: 136, endPoint x: 488, endPoint y: 160, distance: 38.0
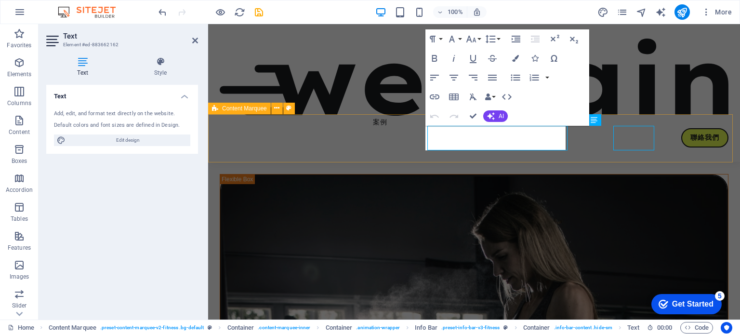
scroll to position [287, 0]
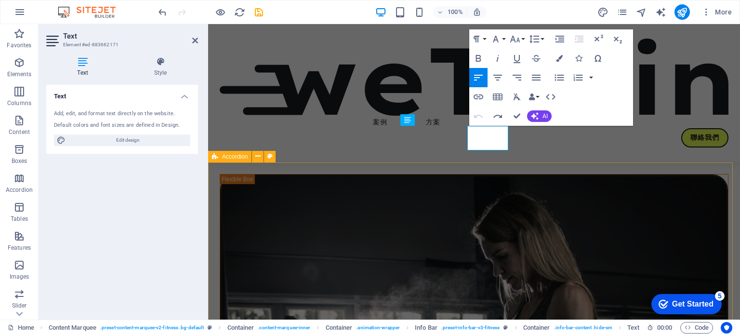
drag, startPoint x: 351, startPoint y: 187, endPoint x: 484, endPoint y: 138, distance: 141.0
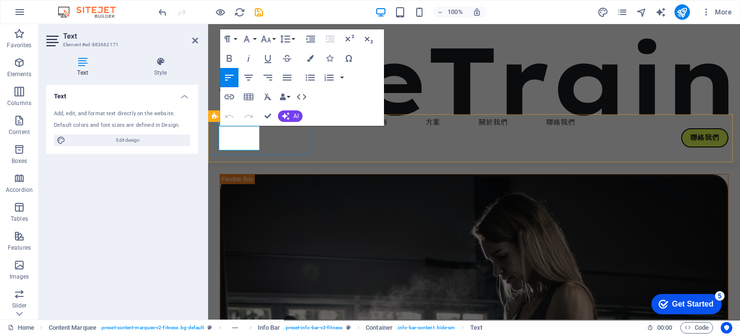
scroll to position [0, 127]
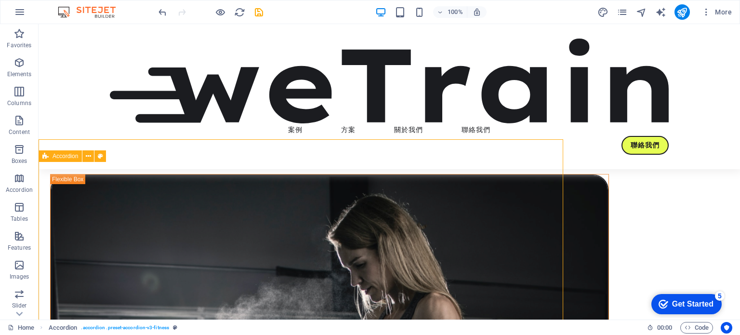
scroll to position [287, 0]
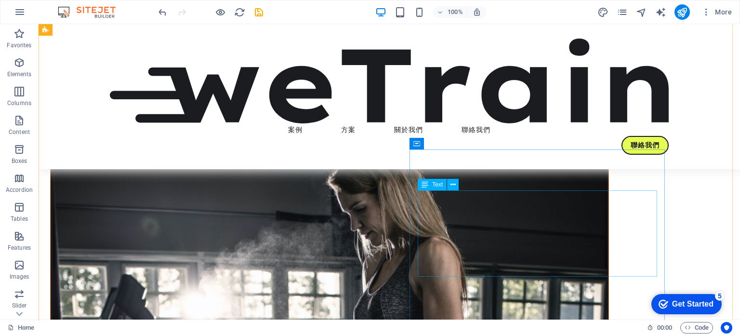
scroll to position [239, 0]
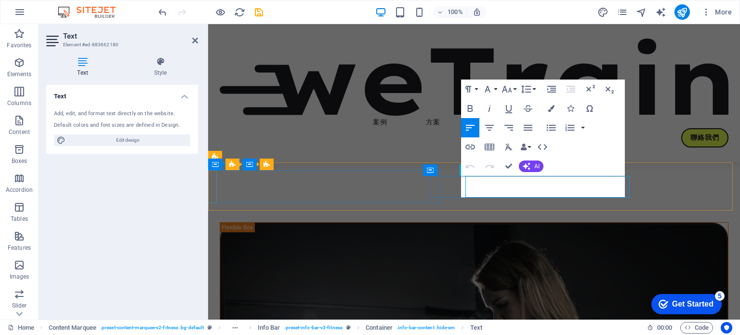
scroll to position [0, 291]
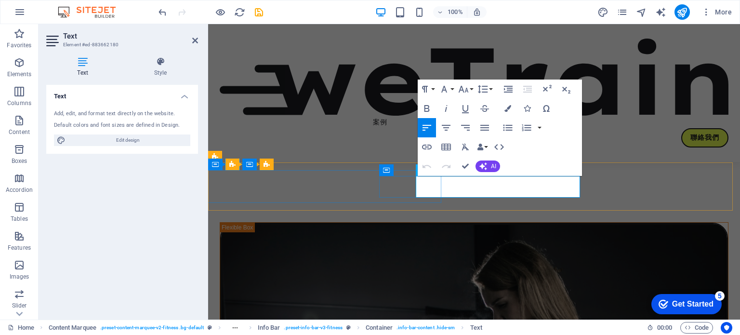
scroll to position [214, 0]
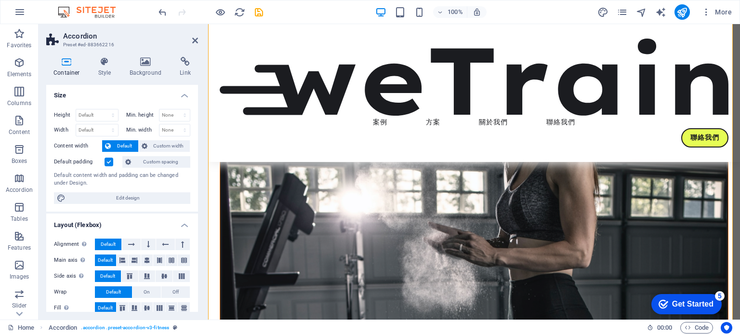
scroll to position [0, 0]
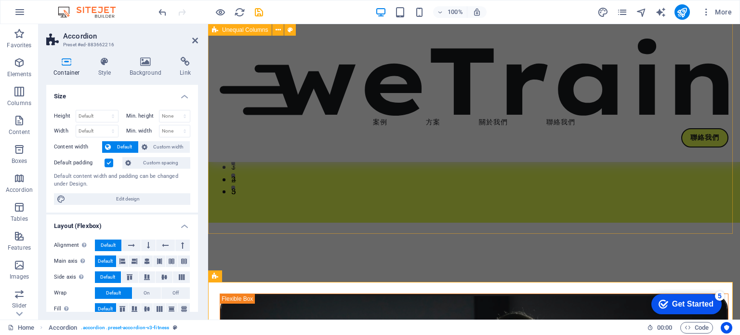
scroll to position [289, 0]
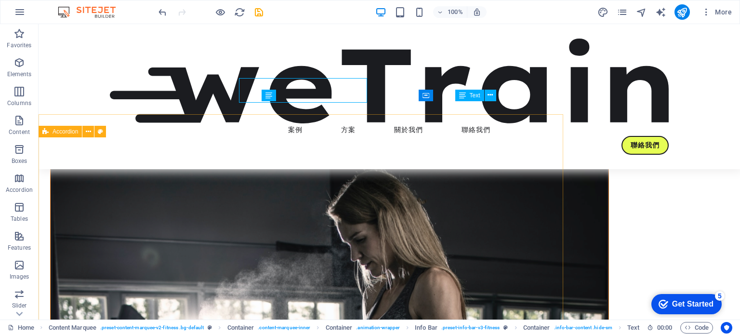
scroll to position [312, 0]
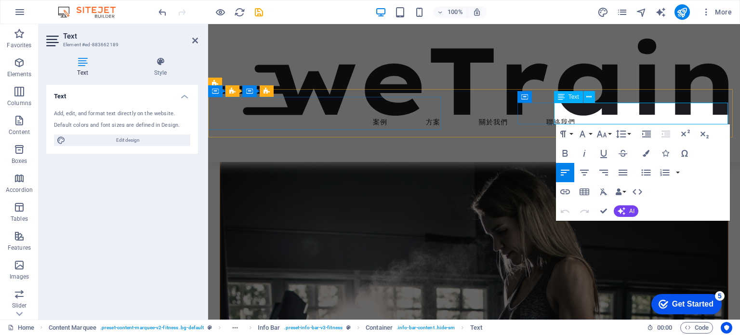
scroll to position [287, 0]
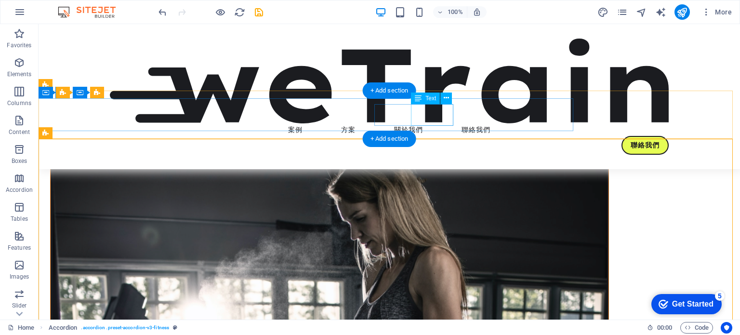
scroll to position [0, 140]
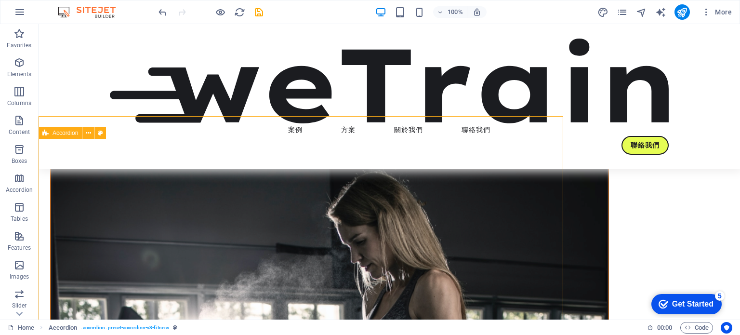
scroll to position [310, 0]
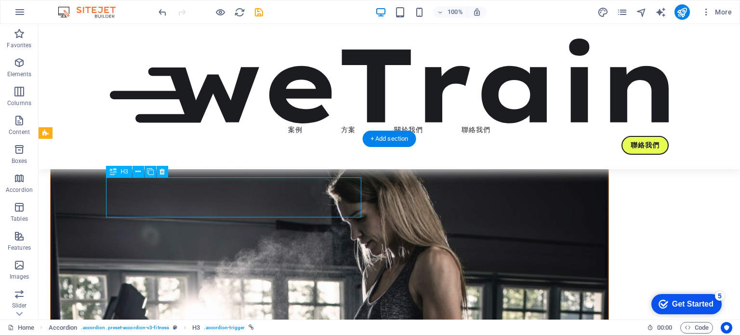
drag, startPoint x: 195, startPoint y: 198, endPoint x: 232, endPoint y: 223, distance: 45.2
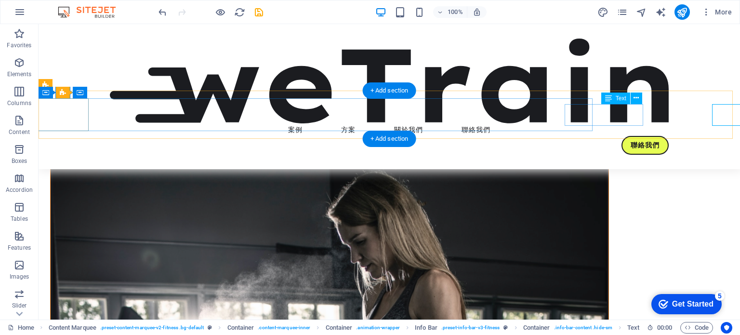
scroll to position [0, 438]
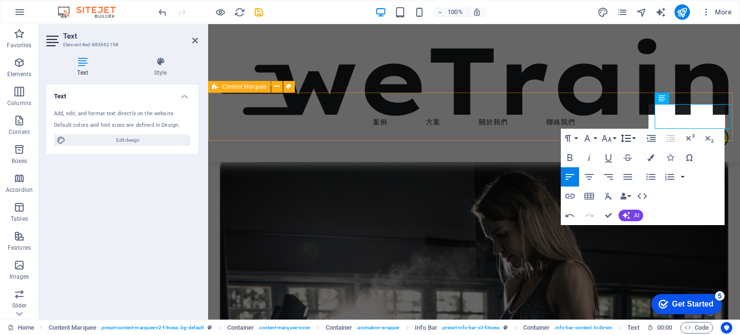
scroll to position [0, 1208]
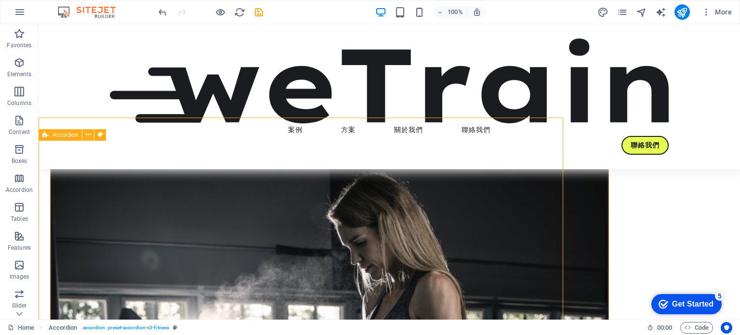
scroll to position [309, 0]
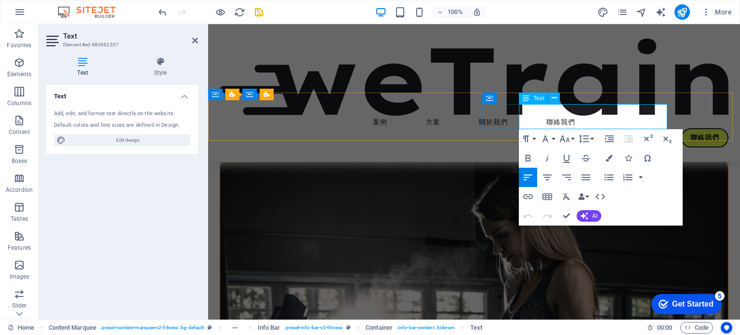
scroll to position [0, 380]
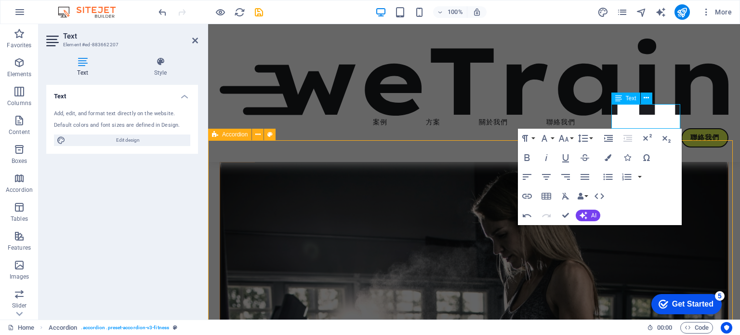
scroll to position [309, 0]
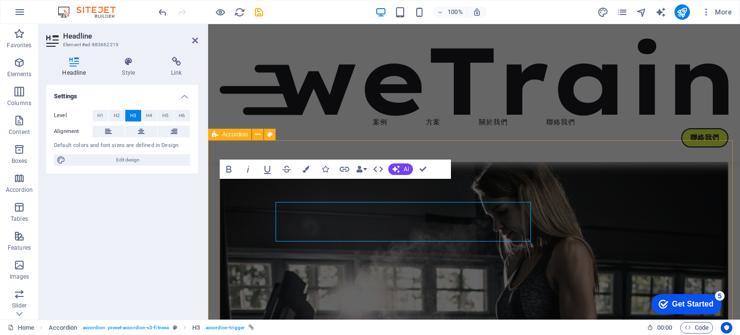
scroll to position [286, 0]
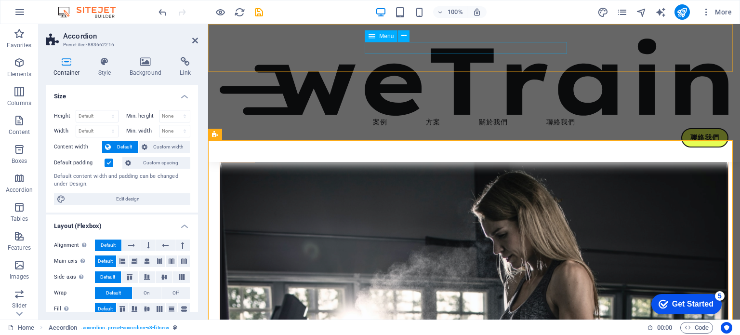
click at [370, 116] on nav "案例 方案 關於我們 聯絡我們" at bounding box center [474, 122] width 509 height 13
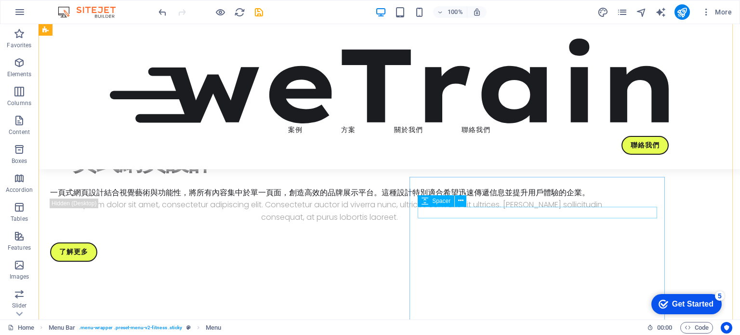
scroll to position [1012, 0]
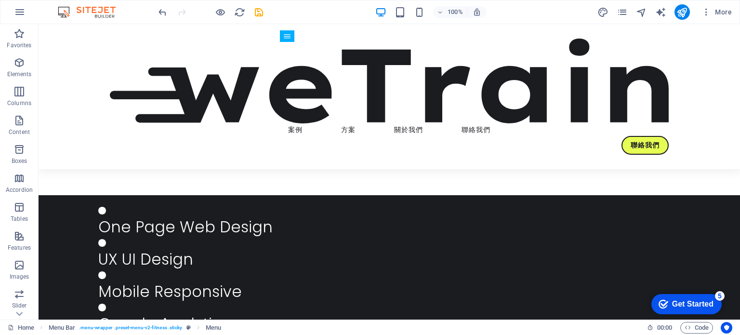
click at [675, 307] on div "Get Started" at bounding box center [692, 304] width 41 height 9
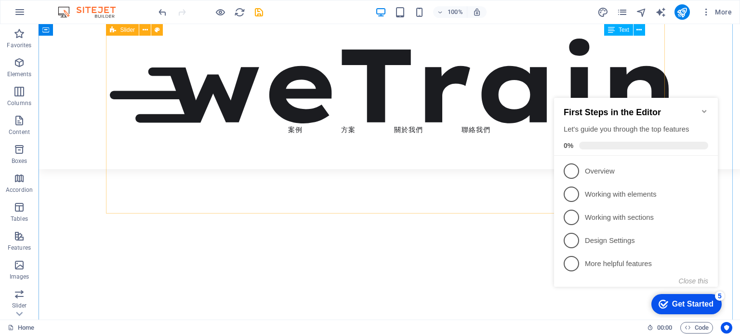
scroll to position [2458, 0]
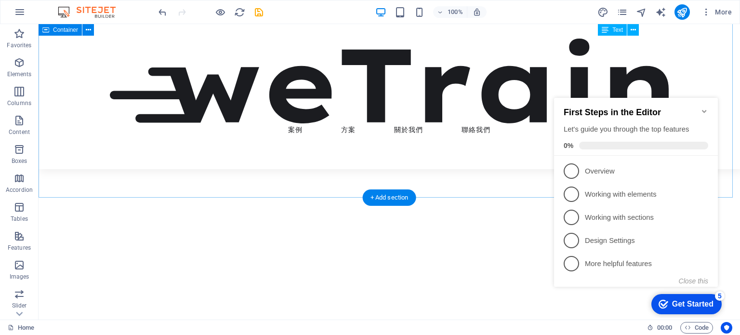
click at [718, 13] on span "More" at bounding box center [717, 12] width 30 height 10
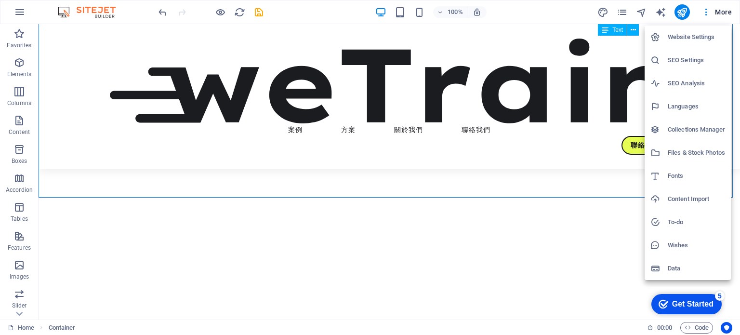
scroll to position [0, 136]
click at [688, 11] on div at bounding box center [370, 167] width 740 height 335
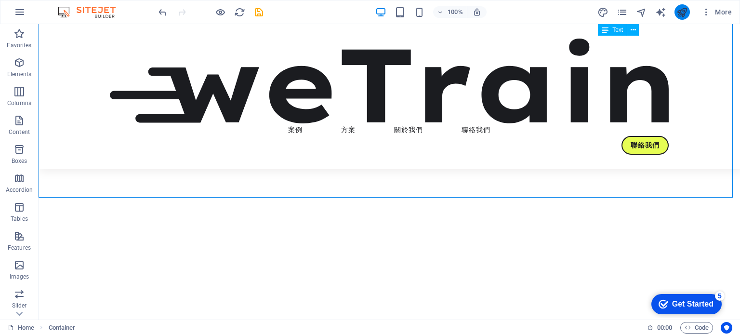
click at [684, 12] on icon "publish" at bounding box center [682, 12] width 11 height 11
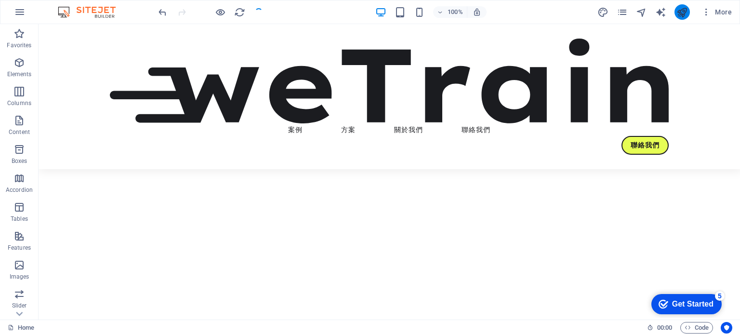
click at [680, 15] on icon "publish" at bounding box center [682, 12] width 11 height 11
